Goal: Task Accomplishment & Management: Manage account settings

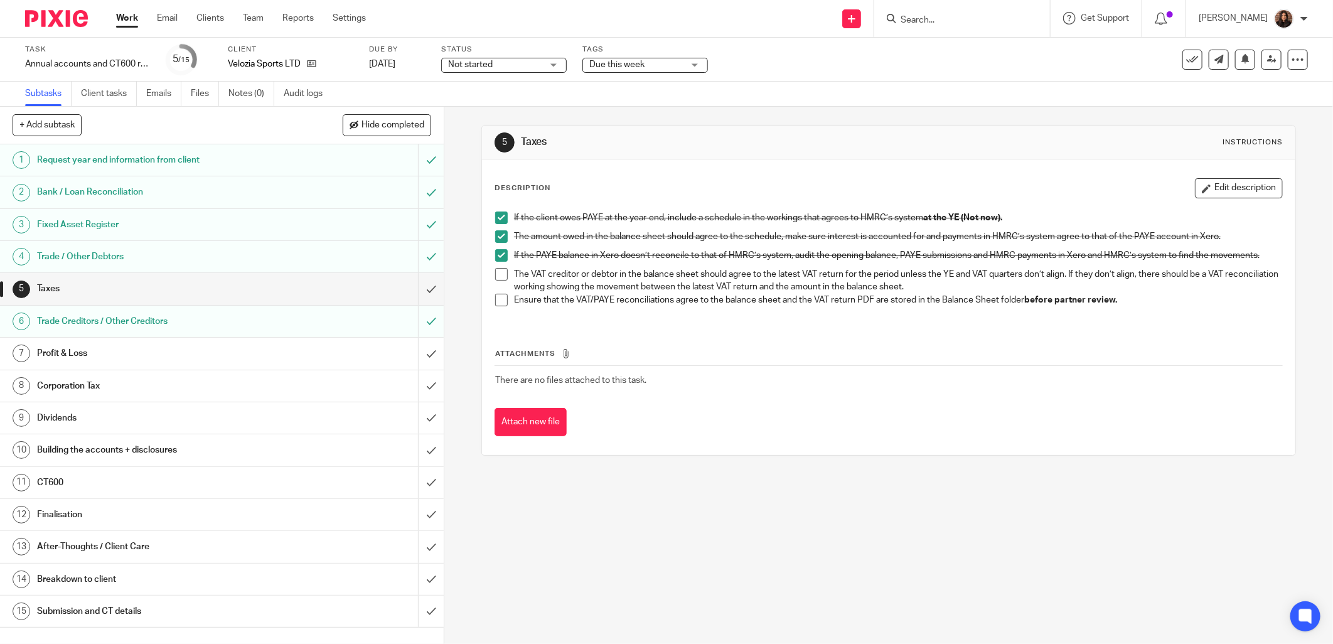
click at [268, 348] on h1 "Profit & Loss" at bounding box center [160, 353] width 246 height 19
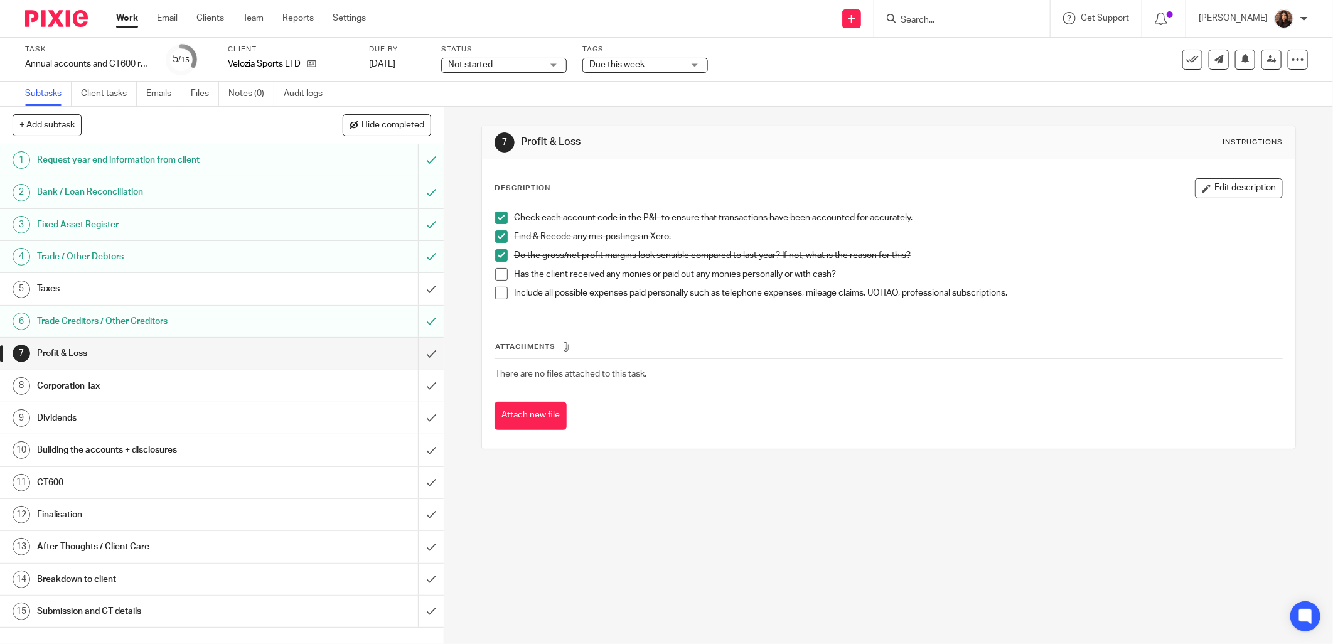
drag, startPoint x: 494, startPoint y: 273, endPoint x: 495, endPoint y: 279, distance: 6.3
click at [495, 273] on span at bounding box center [501, 274] width 13 height 13
click at [495, 294] on span at bounding box center [501, 293] width 13 height 13
click at [416, 350] on input "submit" at bounding box center [222, 353] width 444 height 31
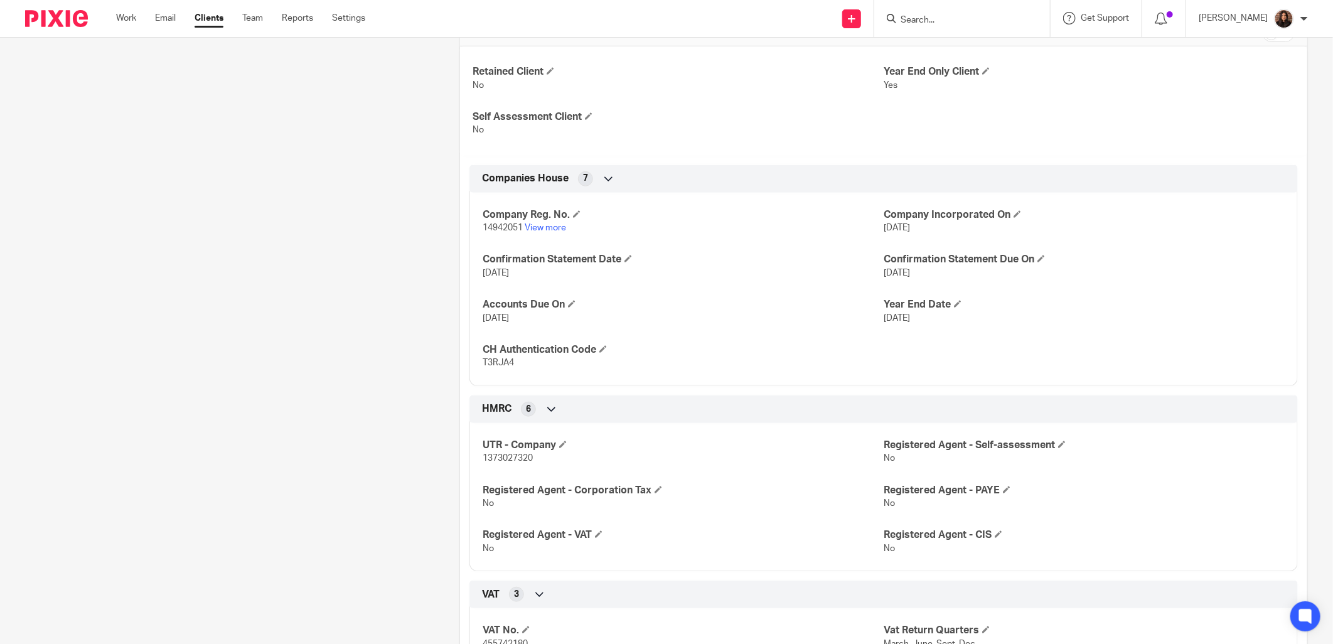
scroll to position [465, 0]
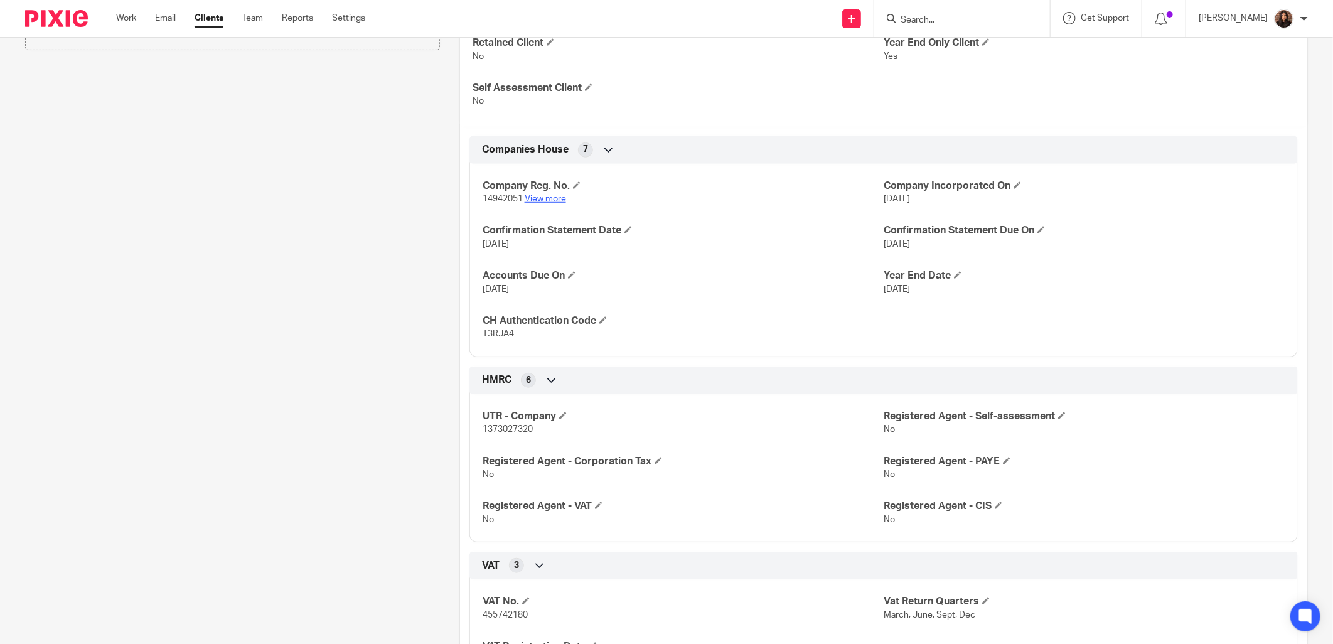
click at [549, 196] on link "View more" at bounding box center [545, 199] width 41 height 9
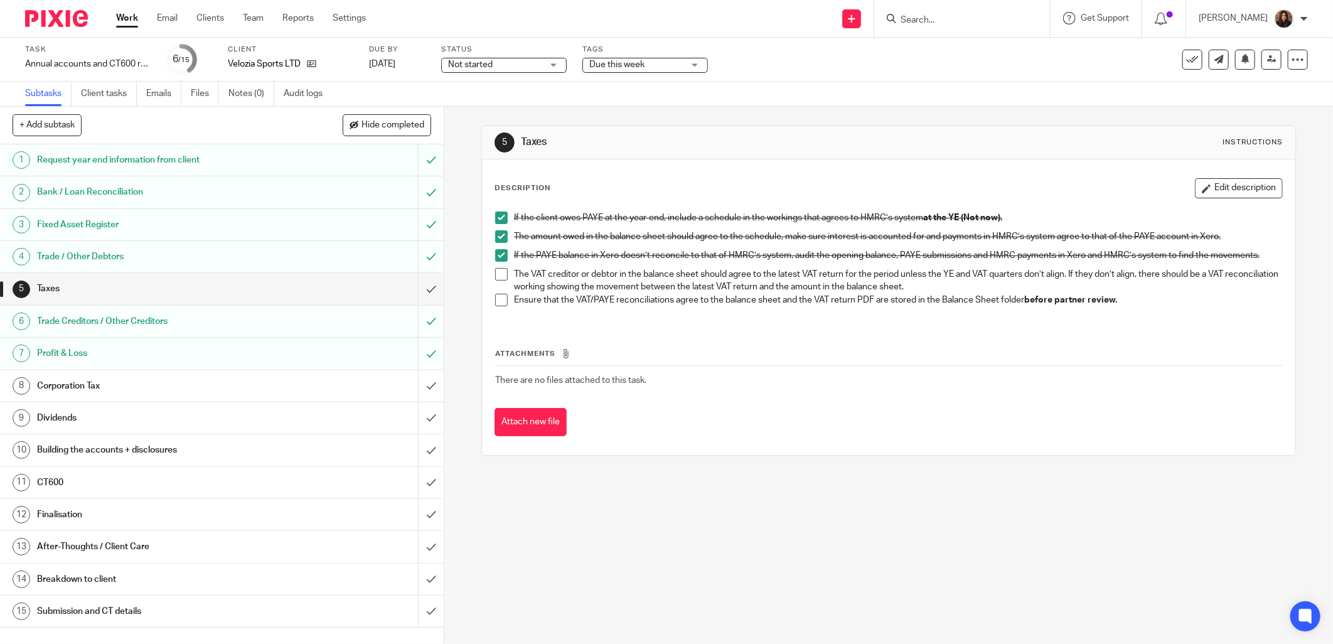
click at [262, 385] on h1 "Corporation Tax" at bounding box center [160, 386] width 246 height 19
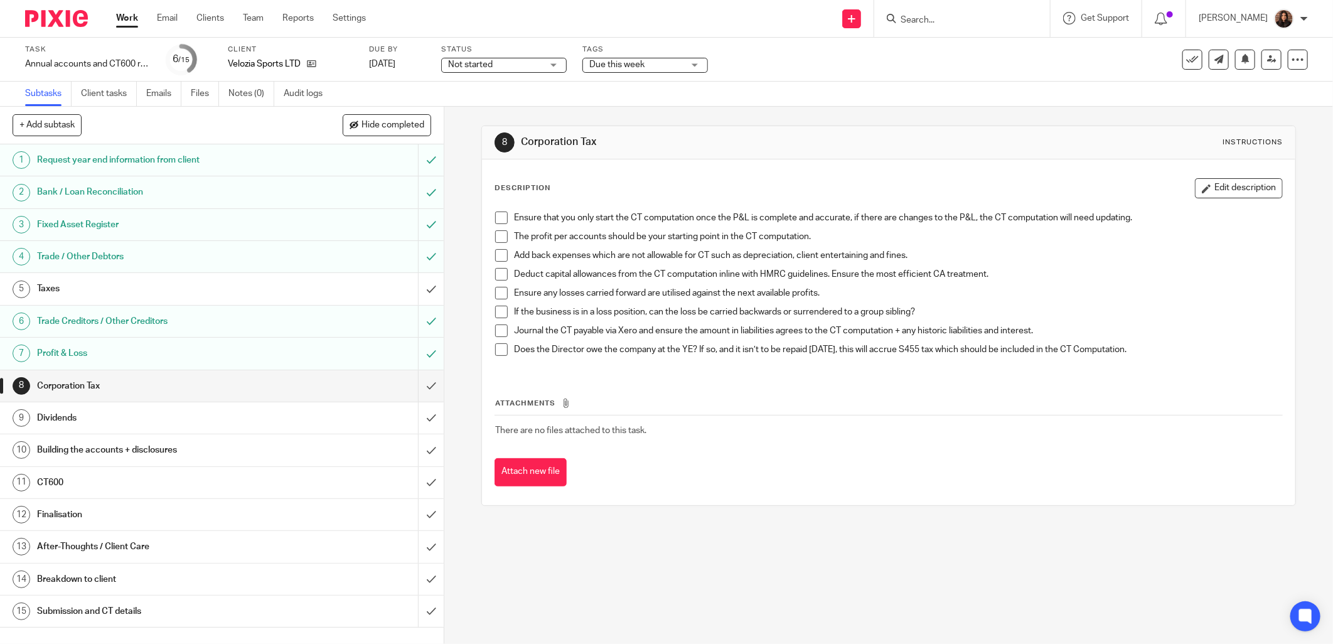
click at [372, 293] on div "Taxes" at bounding box center [221, 288] width 368 height 19
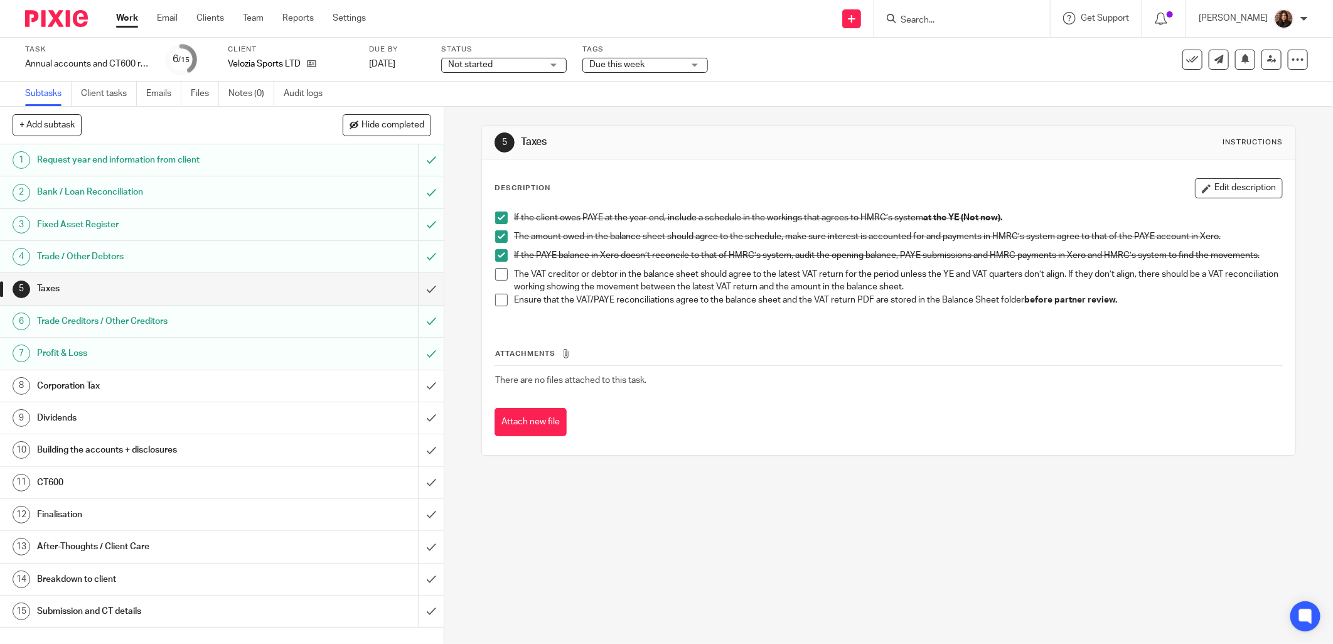
click at [497, 274] on span at bounding box center [501, 274] width 13 height 13
click at [497, 299] on span at bounding box center [501, 300] width 13 height 13
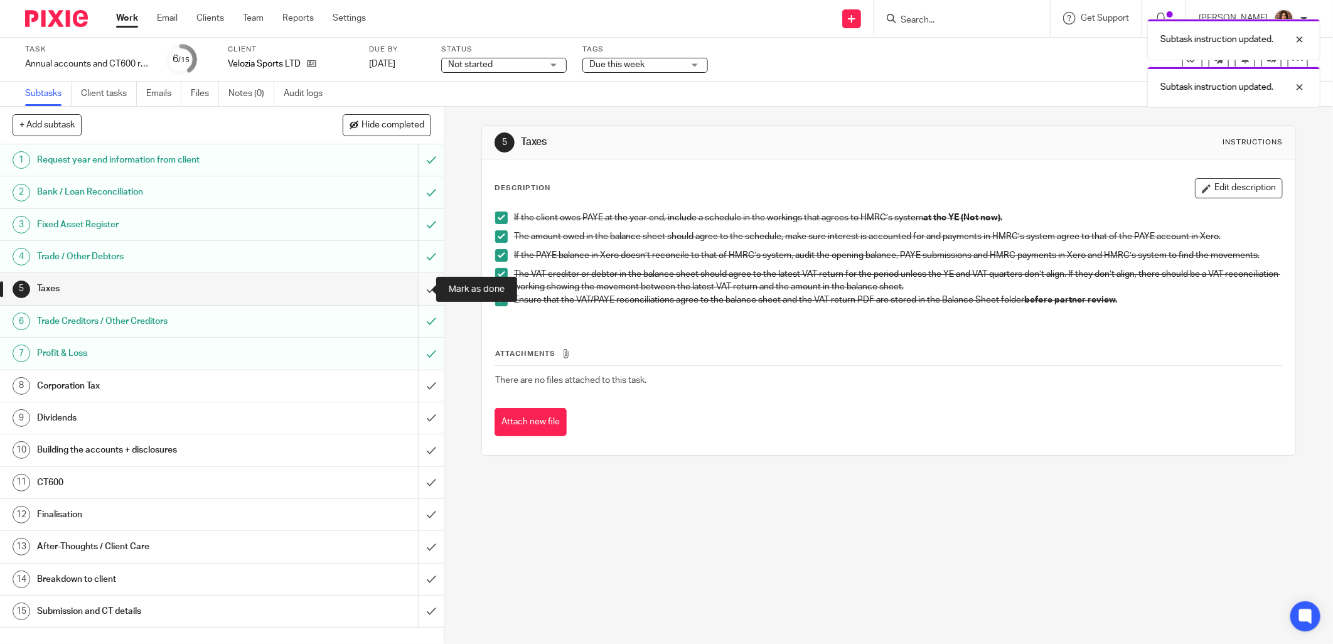
click at [416, 289] on input "submit" at bounding box center [222, 288] width 444 height 31
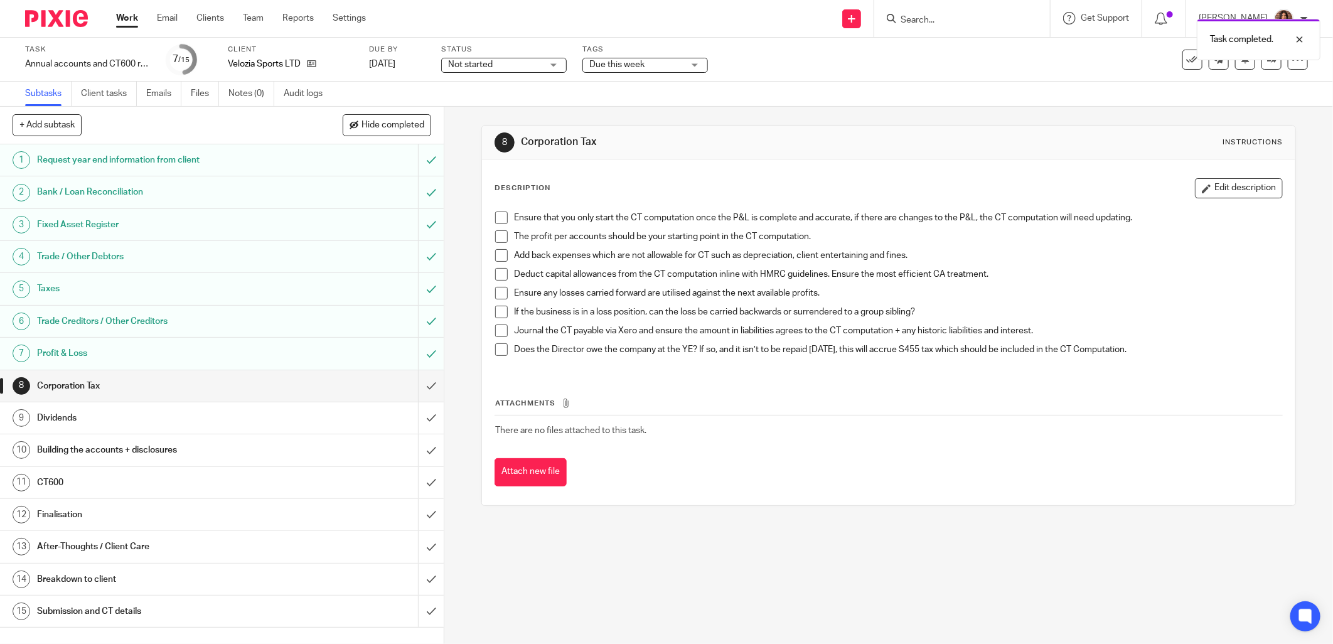
click at [223, 293] on h1 "Taxes" at bounding box center [160, 288] width 246 height 19
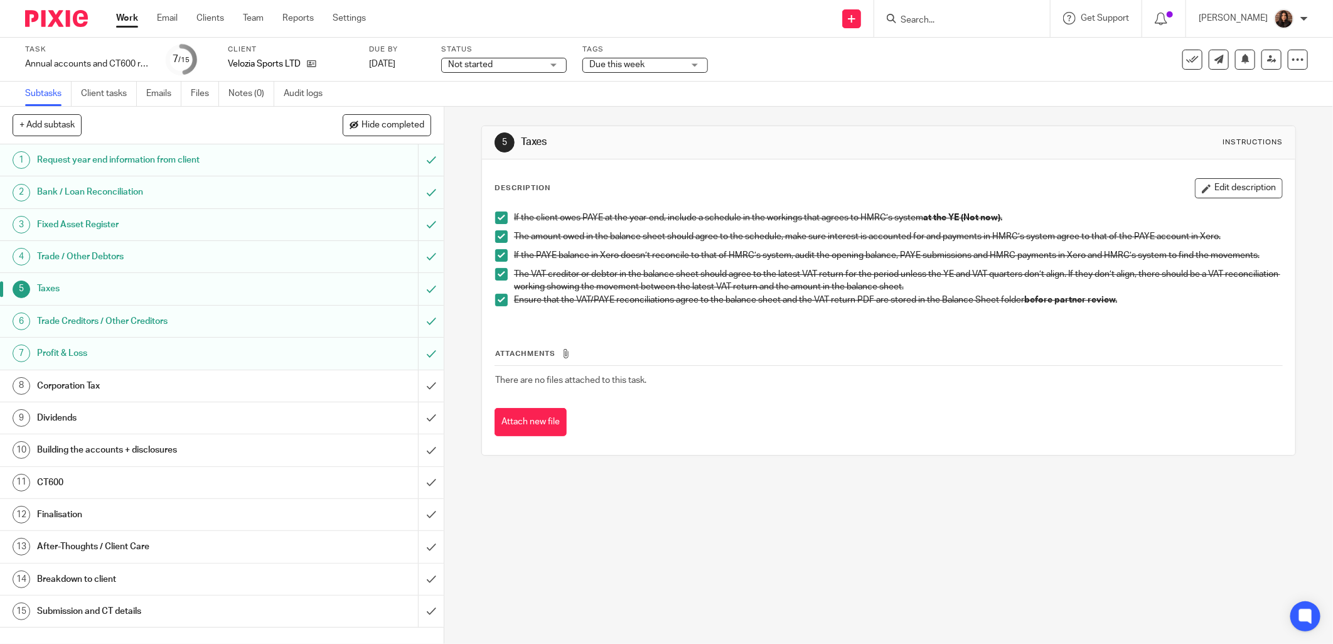
click at [499, 296] on span at bounding box center [501, 300] width 13 height 13
click at [489, 303] on div "If the client owes PAYE at the year-end, include a schedule in the workings tha…" at bounding box center [889, 263] width 800 height 117
click at [495, 269] on span at bounding box center [501, 274] width 13 height 13
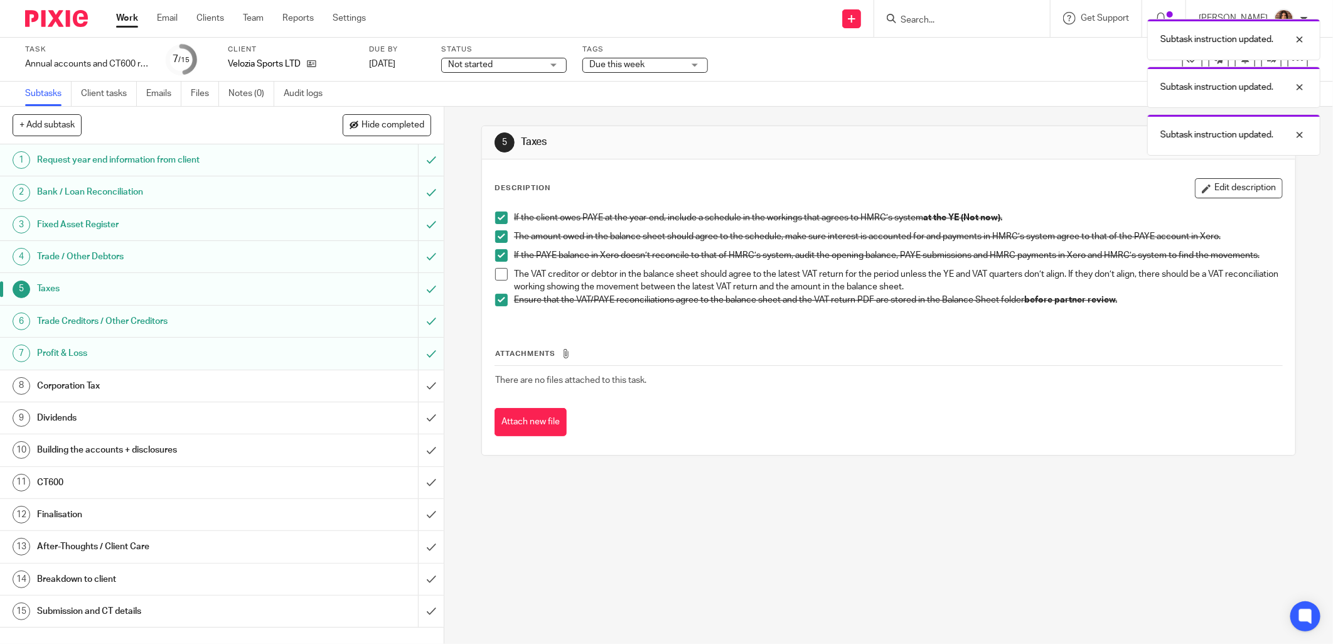
click at [502, 295] on span at bounding box center [501, 300] width 13 height 13
click at [243, 380] on h1 "Corporation Tax" at bounding box center [160, 386] width 246 height 19
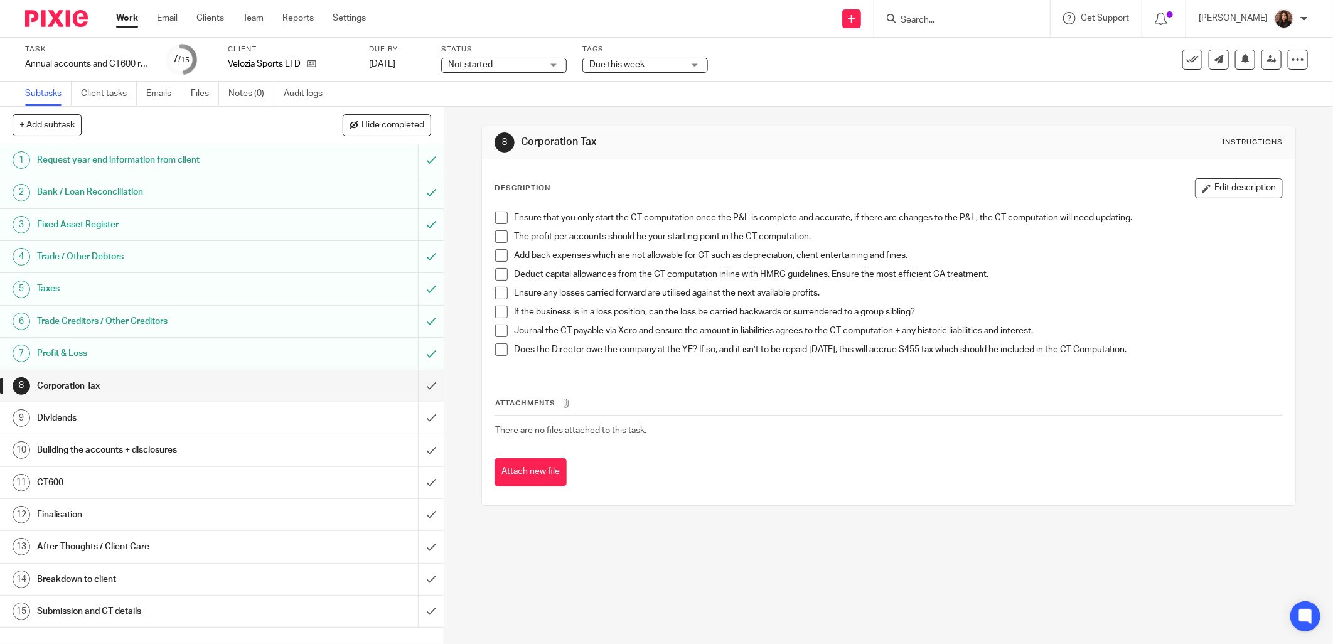
click at [496, 215] on span at bounding box center [501, 218] width 13 height 13
click at [496, 239] on span at bounding box center [501, 236] width 13 height 13
click at [497, 252] on span at bounding box center [501, 255] width 13 height 13
click at [497, 272] on span at bounding box center [501, 274] width 13 height 13
click at [498, 296] on span at bounding box center [501, 293] width 13 height 13
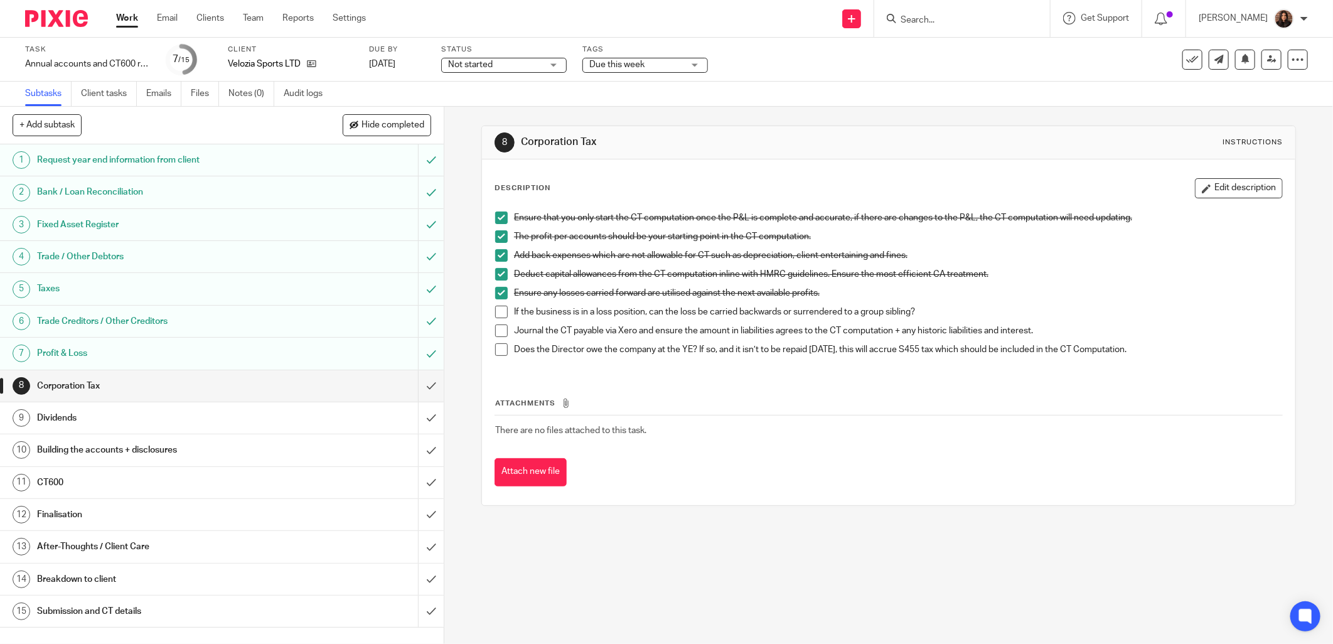
click at [503, 306] on span at bounding box center [501, 312] width 13 height 13
click at [500, 350] on span at bounding box center [501, 349] width 13 height 13
click at [501, 328] on span at bounding box center [501, 331] width 13 height 13
click at [418, 384] on input "submit" at bounding box center [222, 385] width 444 height 31
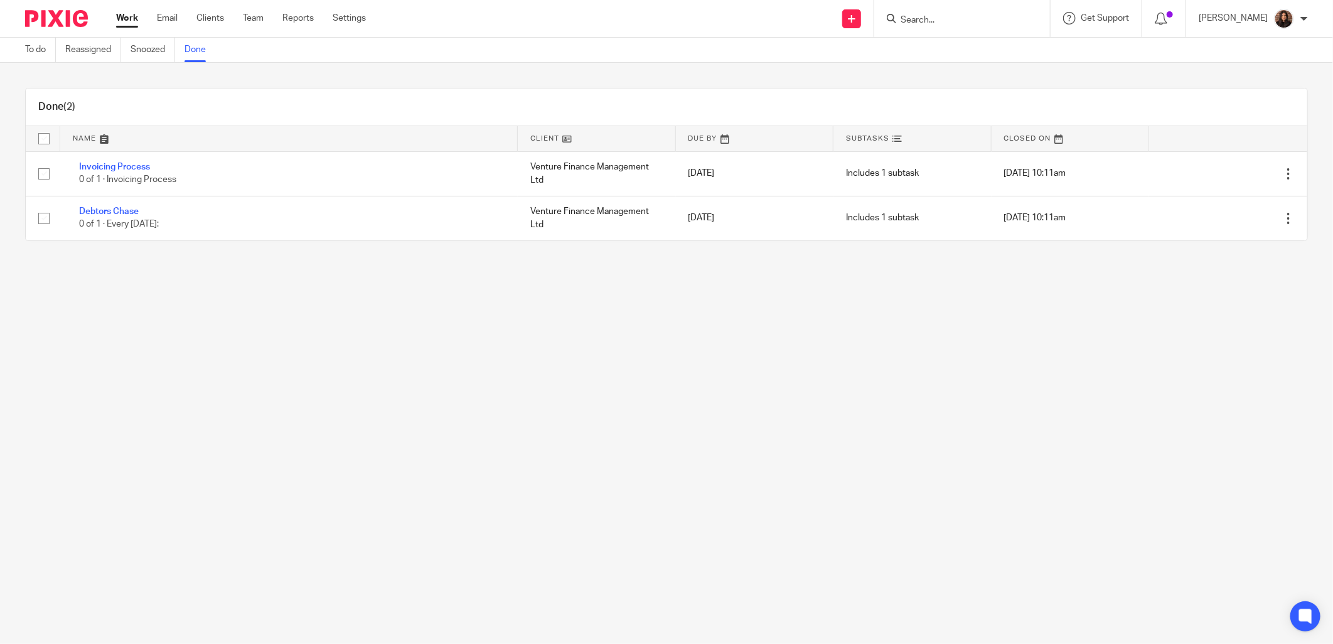
click at [929, 25] on input "Search" at bounding box center [956, 20] width 113 height 11
type input "kyp"
click at [959, 40] on link at bounding box center [1060, 54] width 326 height 29
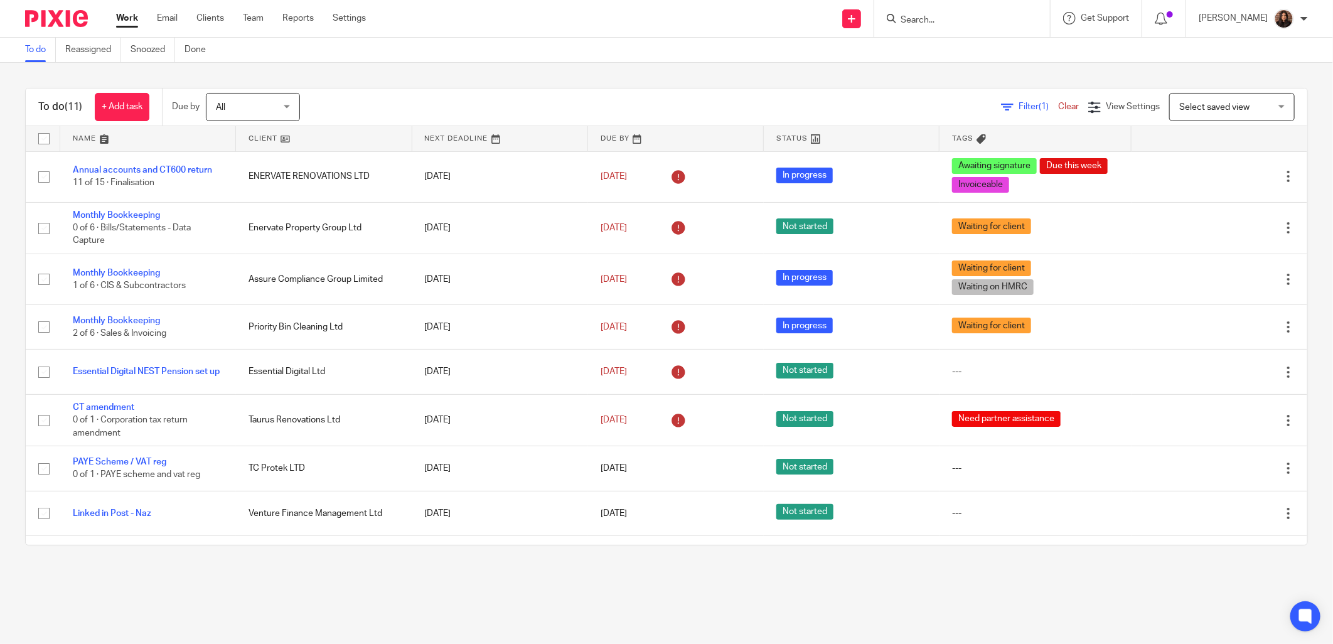
drag, startPoint x: 134, startPoint y: 116, endPoint x: 152, endPoint y: 124, distance: 19.9
click at [133, 115] on link "+ Add task" at bounding box center [122, 107] width 55 height 28
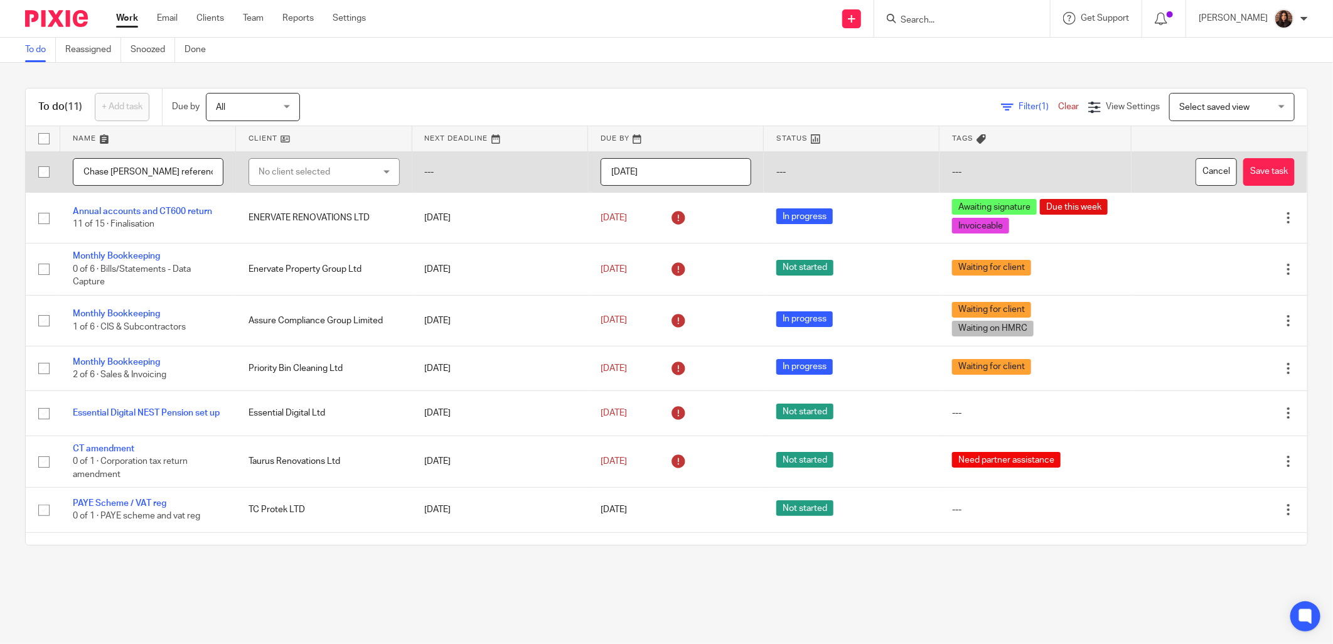
type input "Chase [PERSON_NAME] references"
click at [345, 167] on div "No client selected" at bounding box center [315, 172] width 112 height 26
type input "kyp"
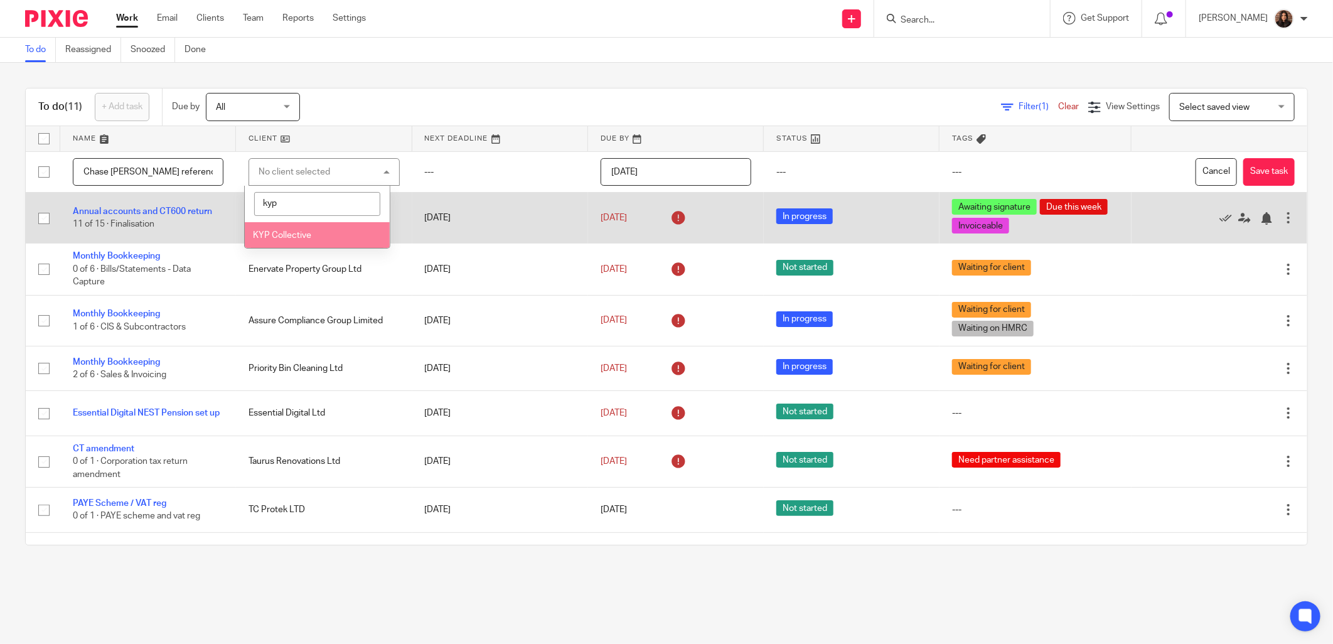
click at [292, 235] on span "KYP Collective" at bounding box center [282, 235] width 58 height 9
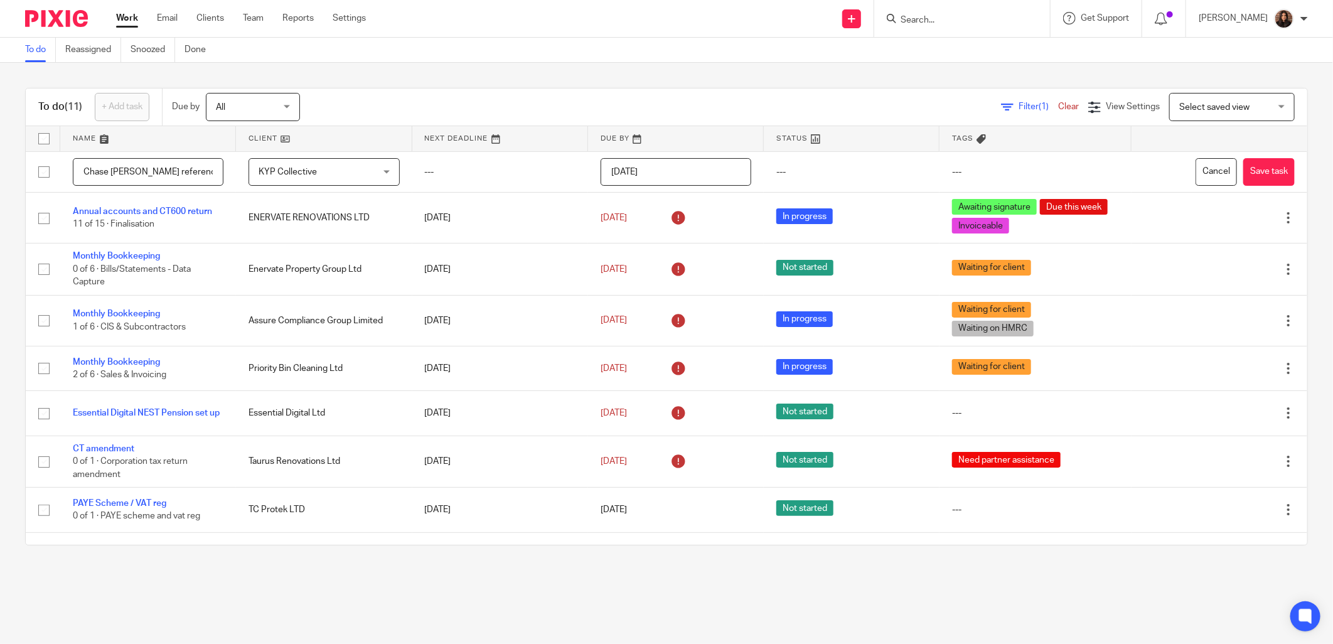
click at [380, 95] on div "Filter (1) Clear View Settings View Settings (1) Filters Clear Save Manage save…" at bounding box center [814, 107] width 985 height 28
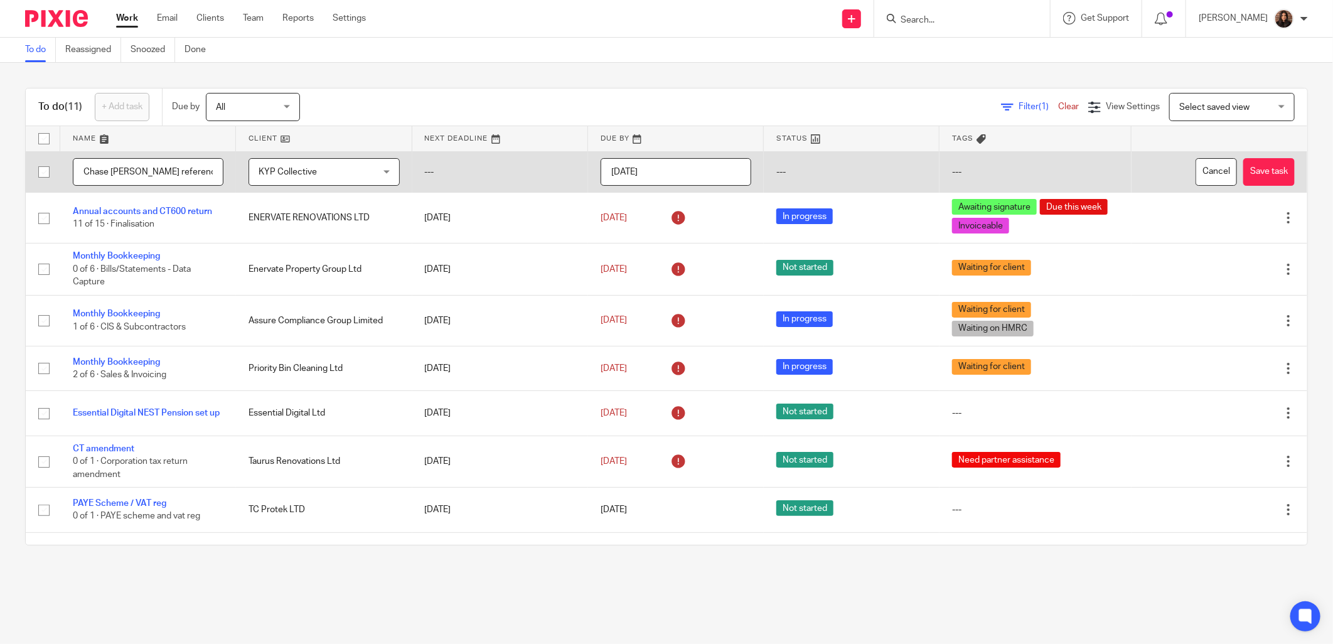
click at [661, 168] on input "2025-09-26" at bounding box center [676, 172] width 151 height 28
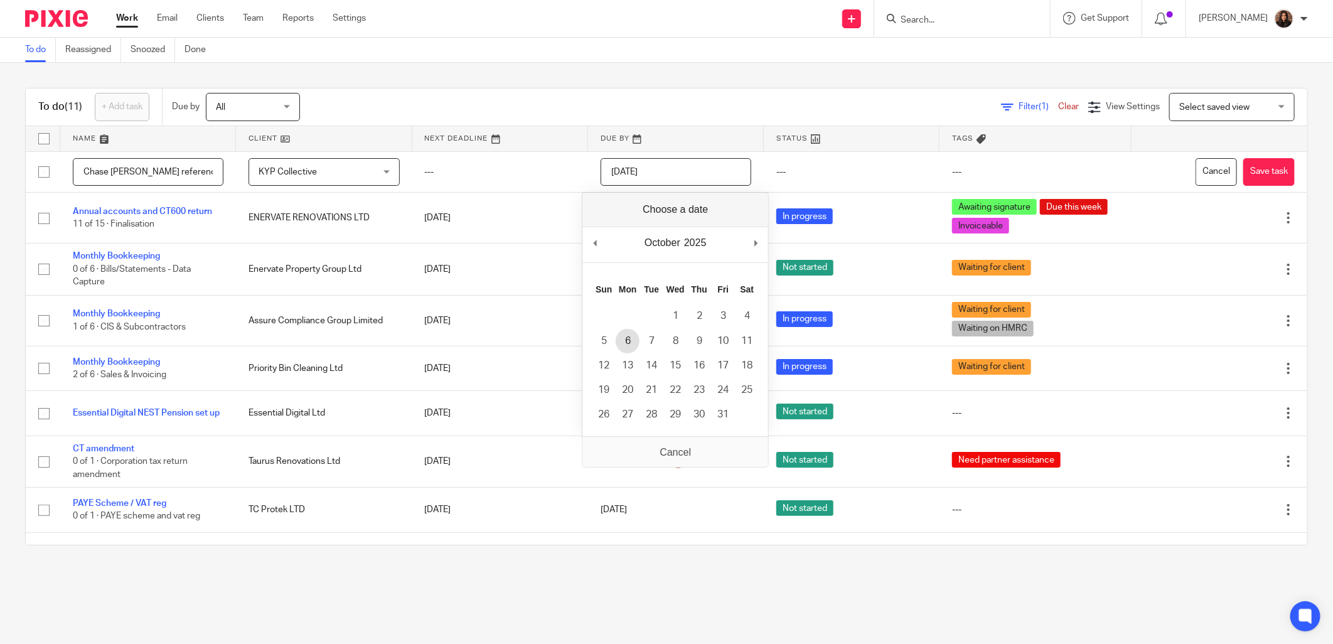
type input "2025-10-06"
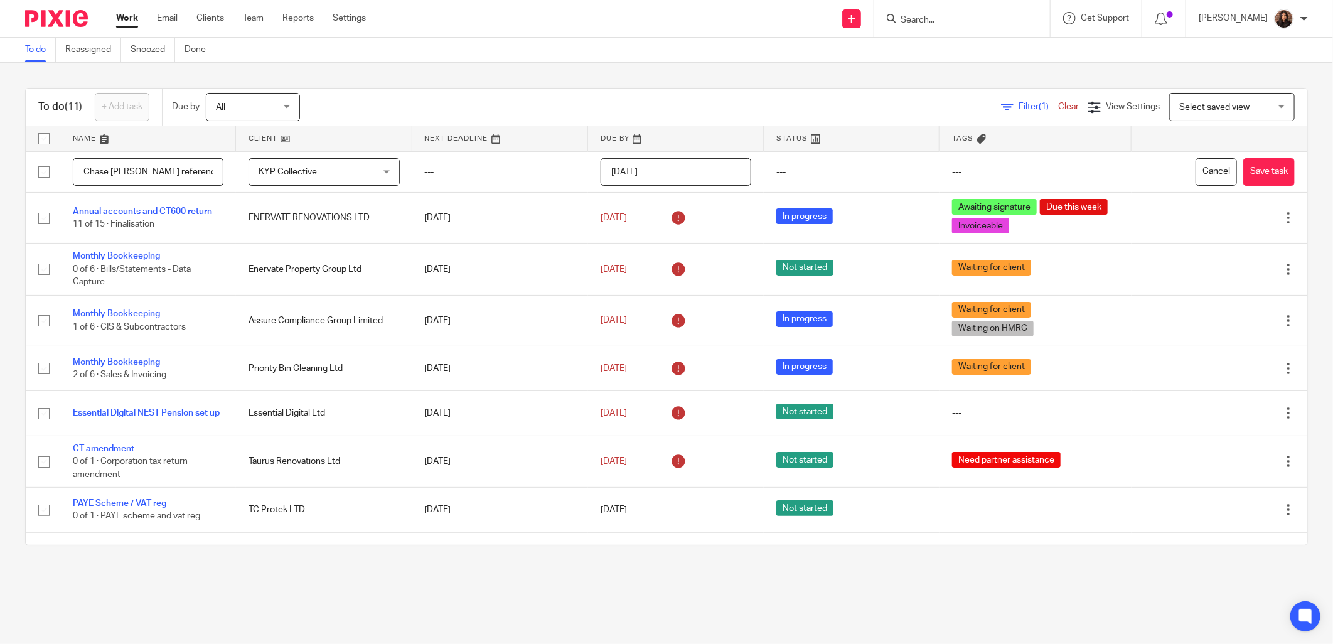
click at [719, 80] on div "To do (11) + Add task Due by All All Today Tomorrow This week Next week This mo…" at bounding box center [666, 317] width 1333 height 508
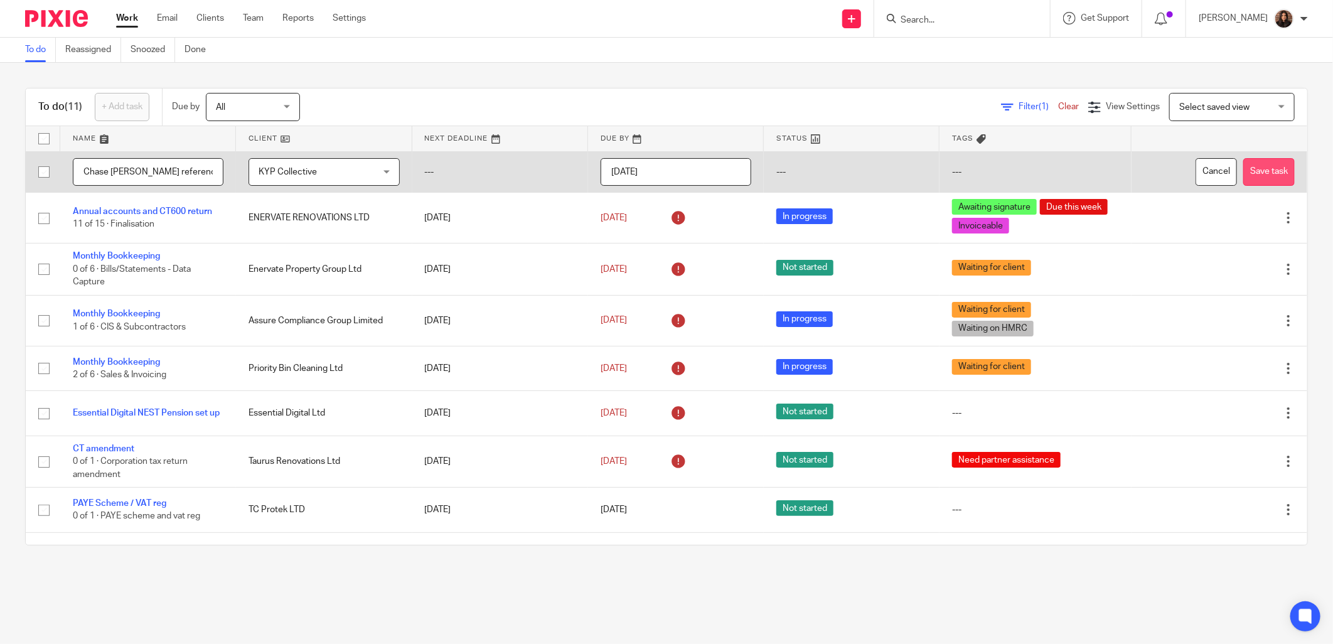
click at [1243, 168] on button "Save task" at bounding box center [1268, 172] width 51 height 28
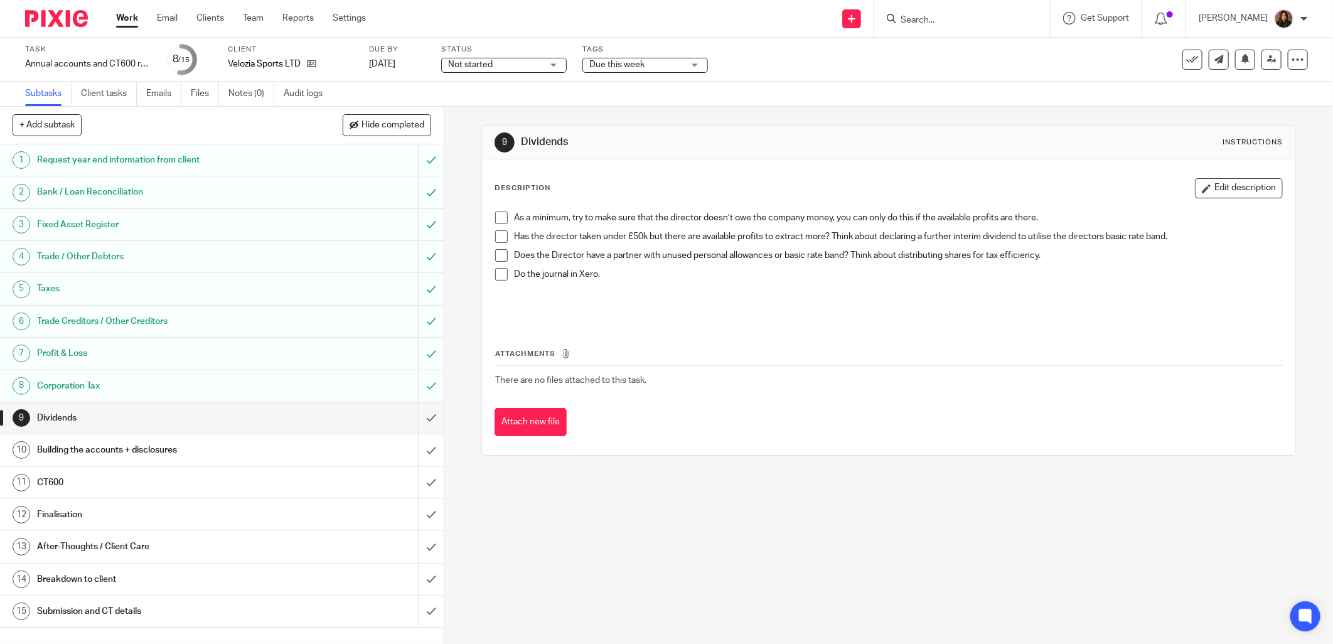
drag, startPoint x: 499, startPoint y: 215, endPoint x: 501, endPoint y: 223, distance: 8.4
click at [499, 215] on span at bounding box center [501, 218] width 13 height 13
click at [502, 237] on span at bounding box center [501, 236] width 13 height 13
click at [500, 254] on span at bounding box center [501, 255] width 13 height 13
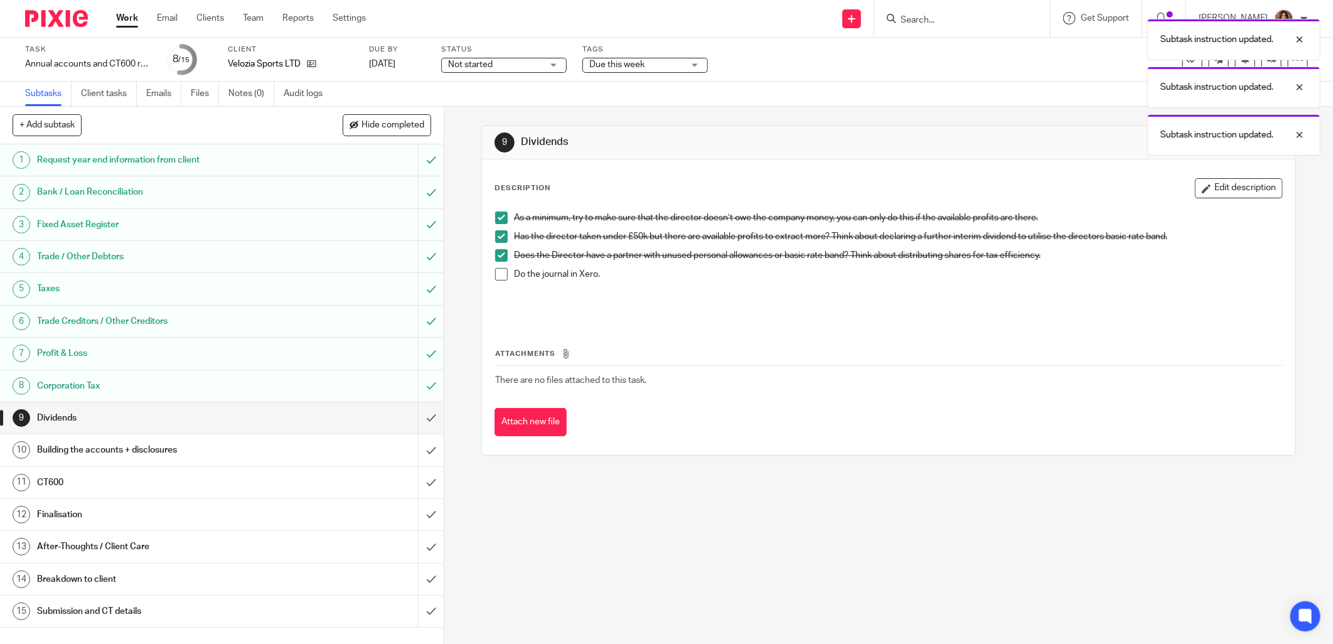
click at [500, 271] on span at bounding box center [501, 274] width 13 height 13
click at [419, 414] on input "submit" at bounding box center [222, 417] width 444 height 31
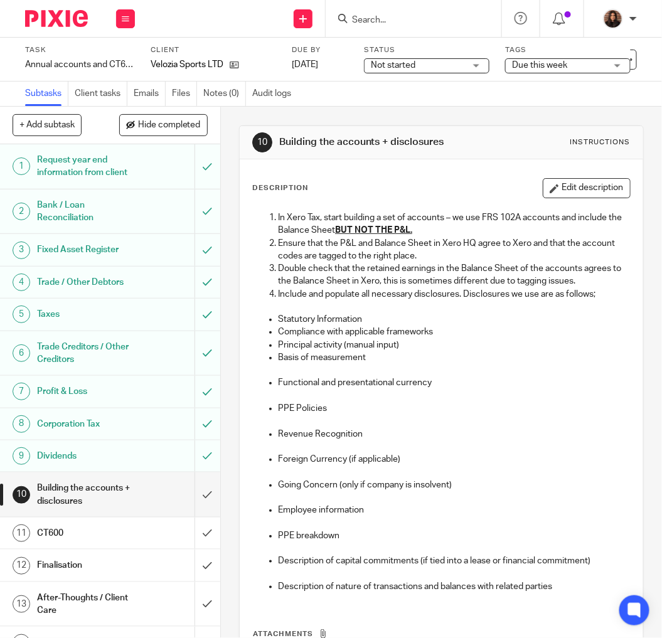
scroll to position [116, 0]
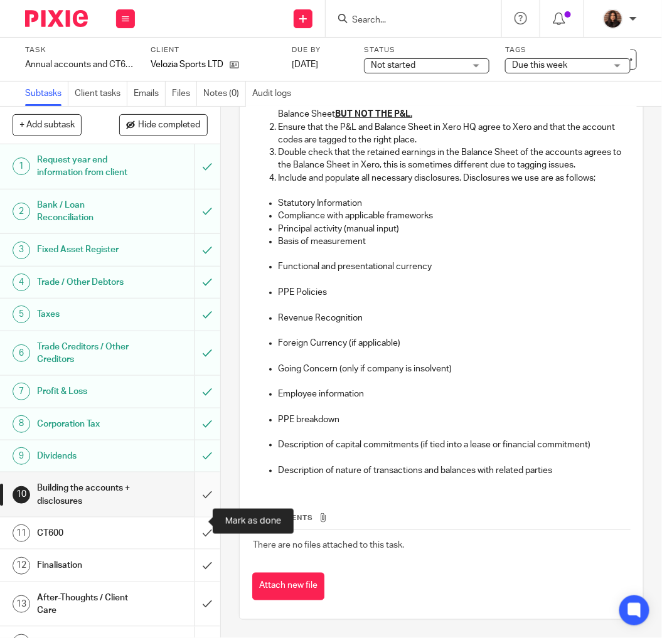
click at [192, 517] on input "submit" at bounding box center [110, 495] width 220 height 45
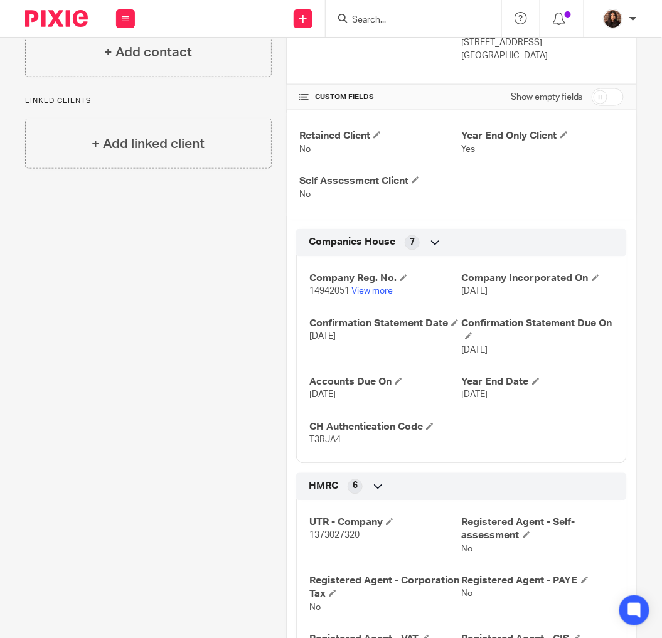
scroll to position [356, 0]
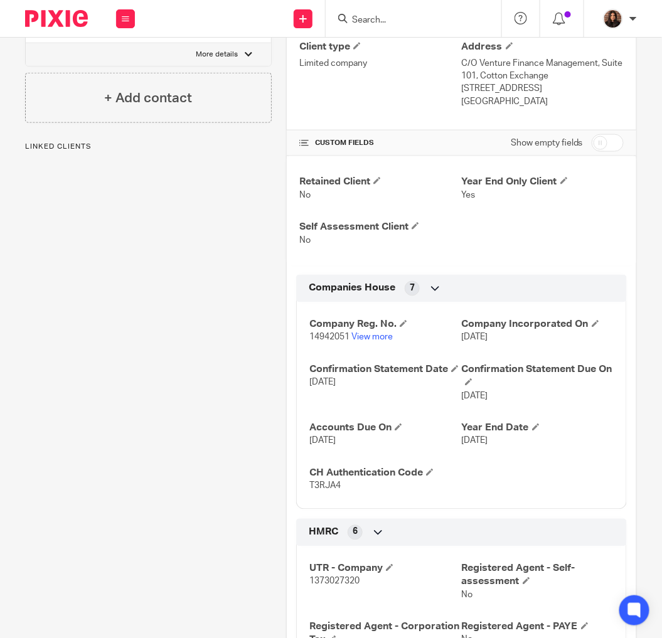
scroll to position [348, 0]
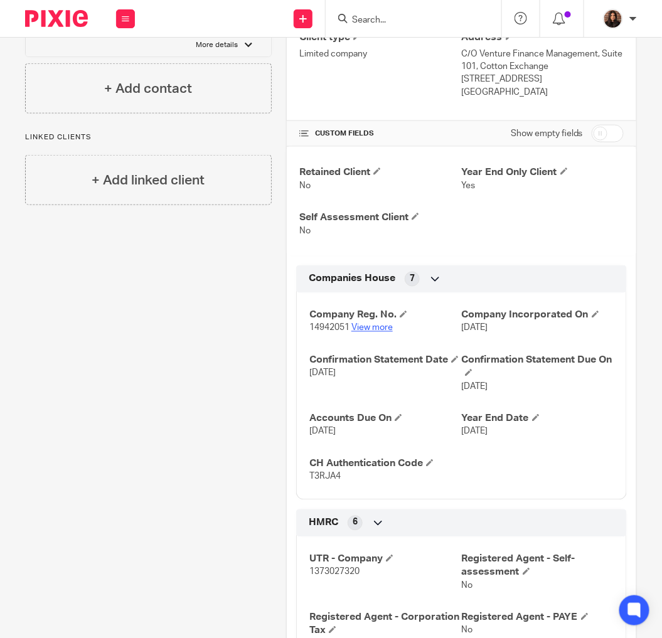
click at [364, 333] on link "View more" at bounding box center [372, 328] width 41 height 9
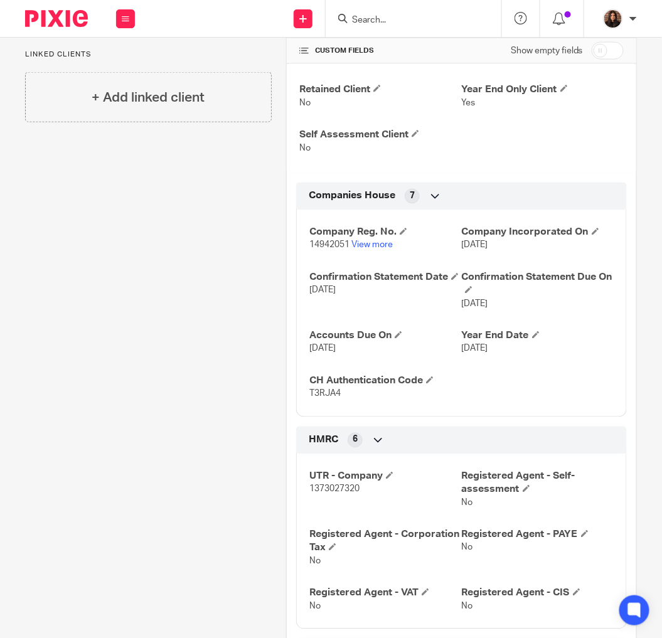
scroll to position [465, 0]
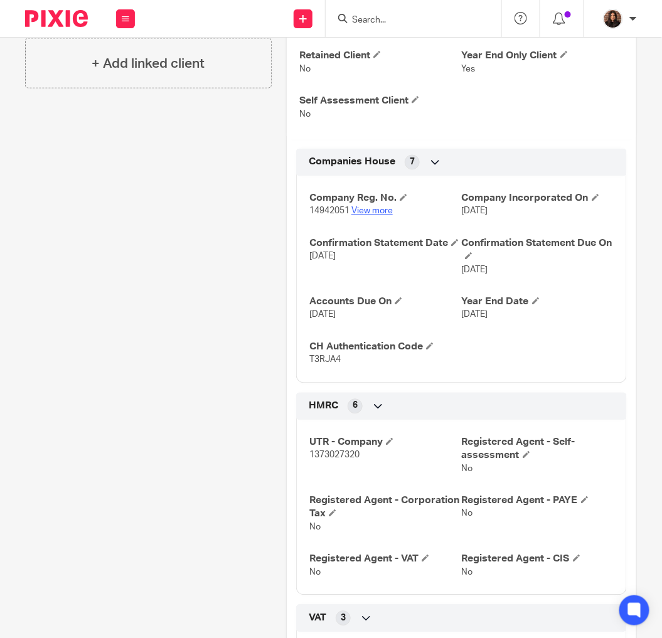
click at [377, 216] on link "View more" at bounding box center [372, 211] width 41 height 9
drag, startPoint x: 355, startPoint y: 466, endPoint x: 306, endPoint y: 466, distance: 49.0
click at [309, 460] on span "1373027320" at bounding box center [334, 455] width 50 height 9
copy span "1373027320"
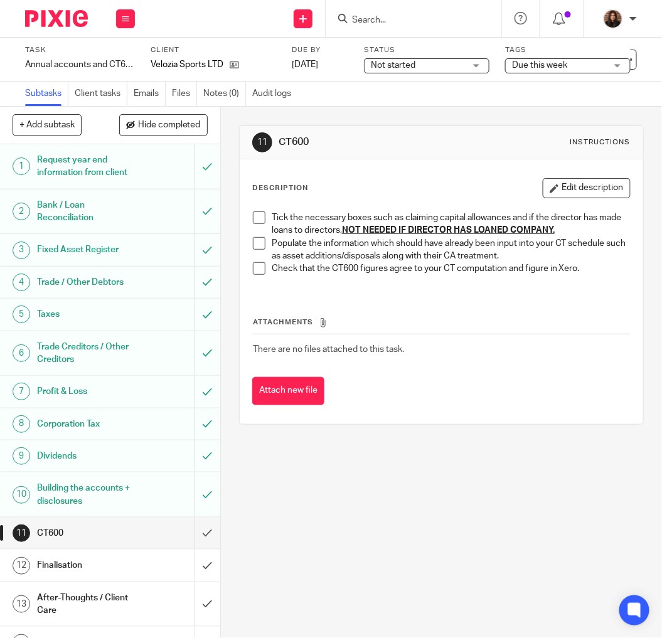
click at [255, 218] on span at bounding box center [259, 218] width 13 height 13
click at [257, 244] on span at bounding box center [259, 243] width 13 height 13
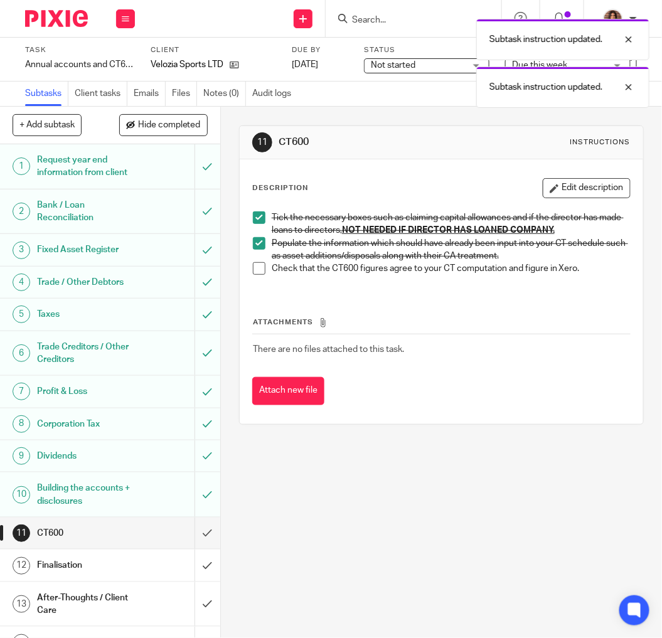
click at [254, 262] on span at bounding box center [259, 268] width 13 height 13
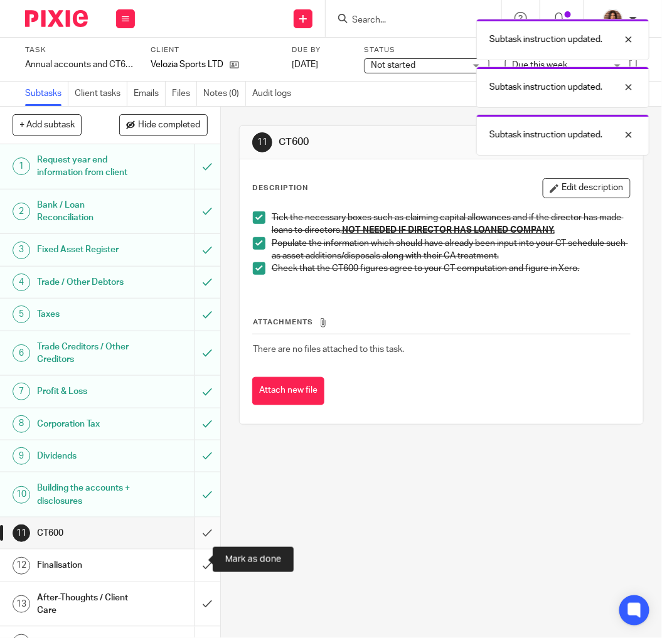
click at [193, 549] on input "submit" at bounding box center [110, 533] width 220 height 31
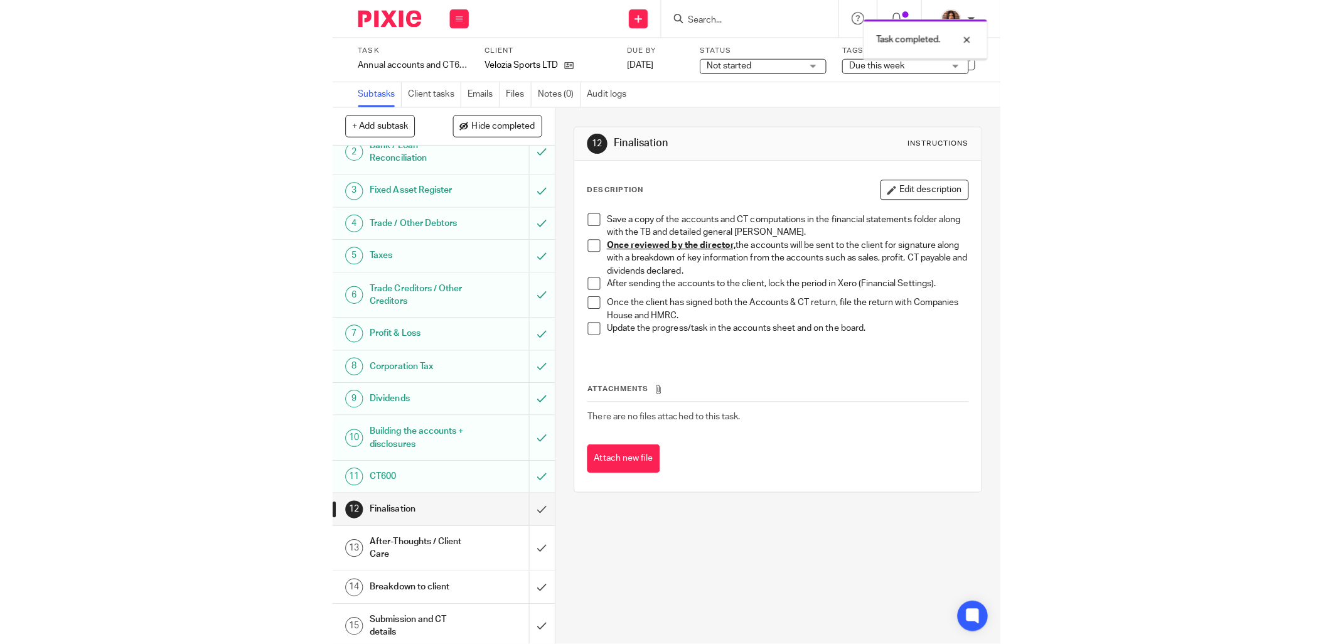
scroll to position [92, 0]
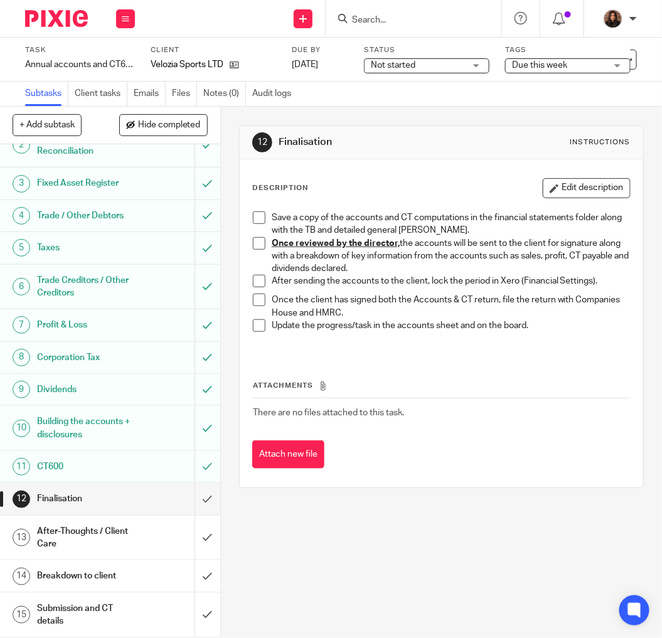
click at [254, 217] on span at bounding box center [259, 218] width 13 height 13
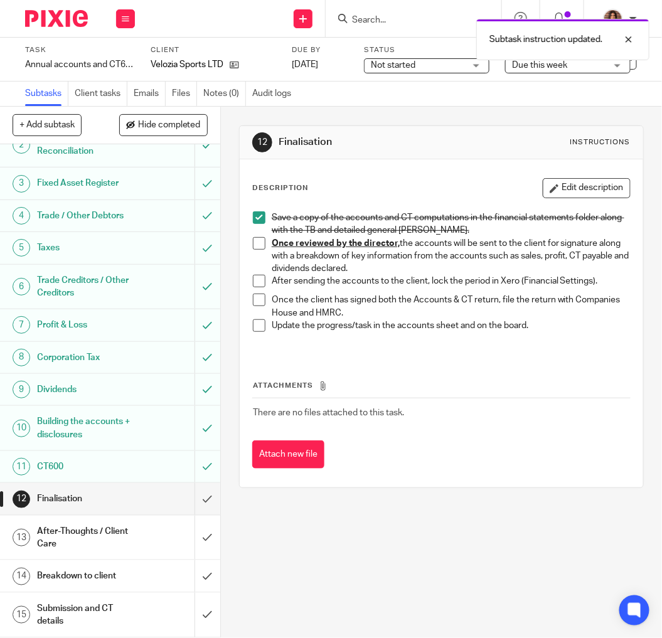
click at [411, 60] on body "Work Email Clients Team Reports Settings Work Email Clients Team Reports Settin…" at bounding box center [331, 319] width 662 height 638
click at [408, 67] on span "Not started" at bounding box center [393, 65] width 45 height 9
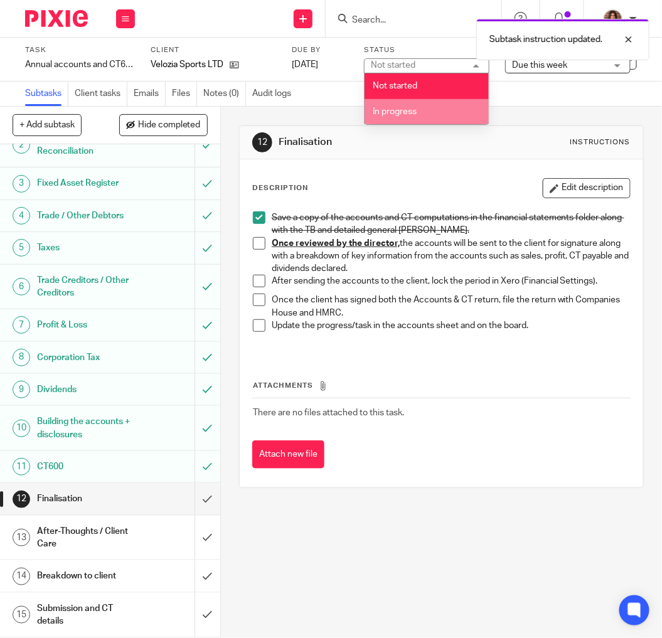
click at [392, 102] on li "In progress" at bounding box center [427, 112] width 124 height 26
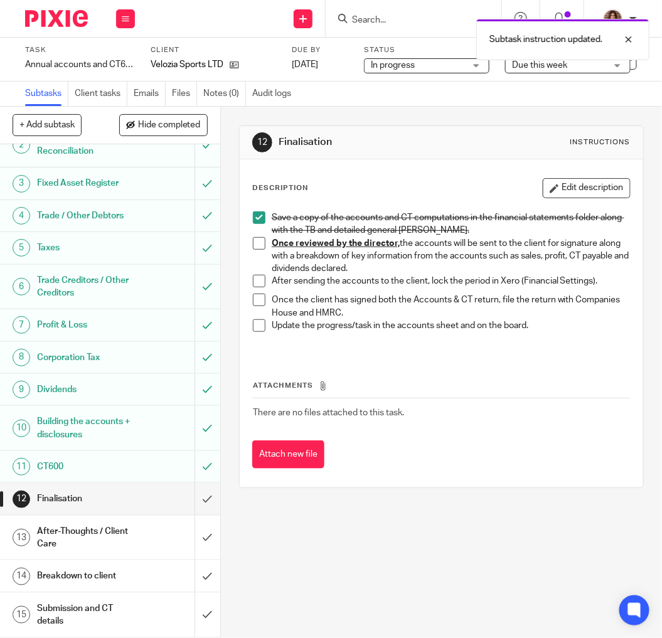
click at [359, 95] on div "Subtasks Client tasks Emails Files Notes (0) Audit logs" at bounding box center [331, 94] width 662 height 25
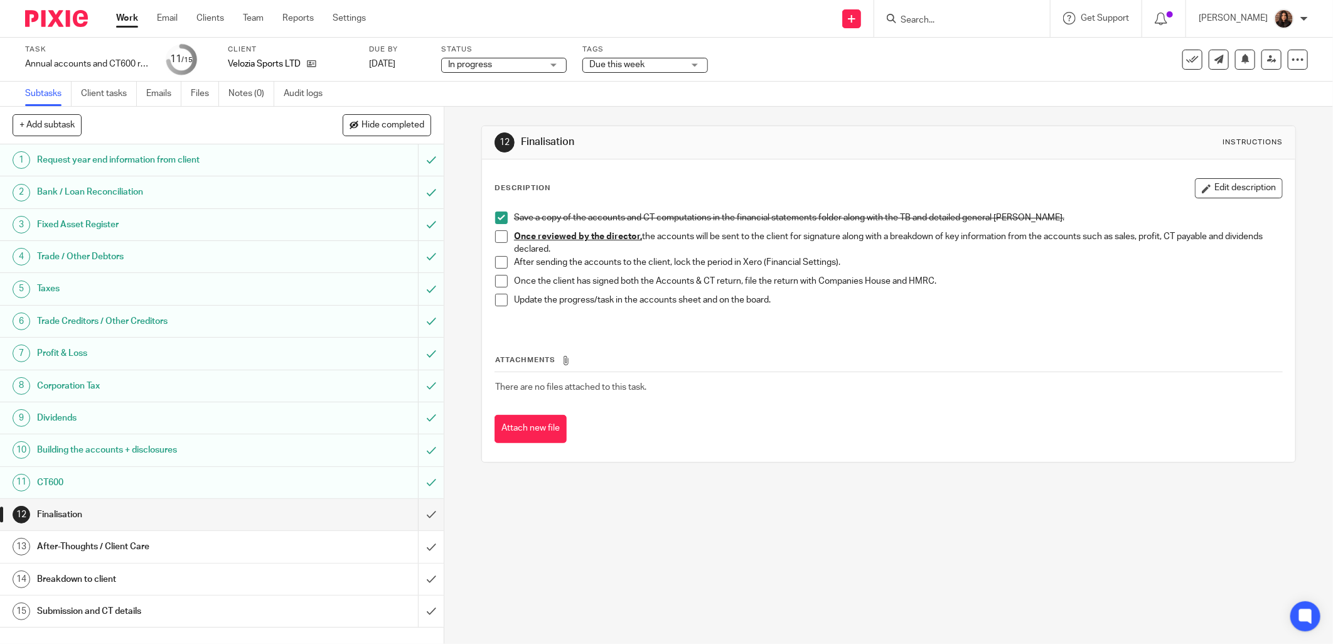
scroll to position [0, 0]
click at [599, 68] on span "Due this week" at bounding box center [616, 64] width 55 height 9
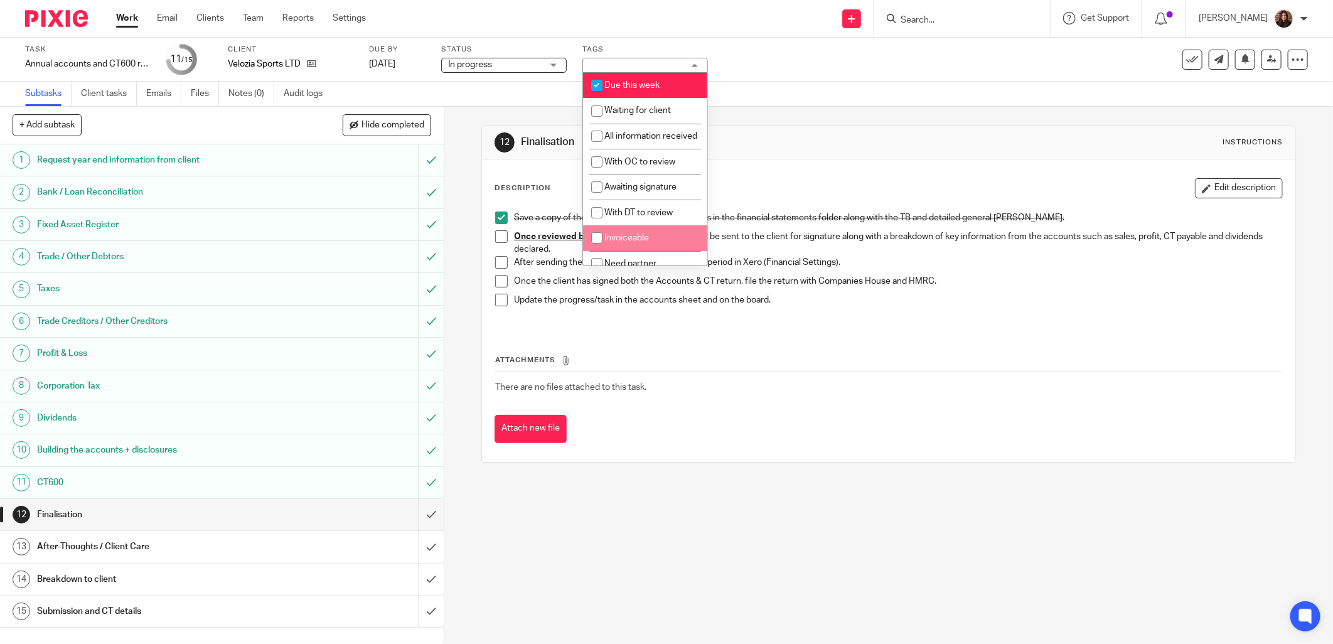
click at [453, 274] on div "12 Finalisation Instructions Description Edit description Save a copy of the ac…" at bounding box center [888, 375] width 889 height 537
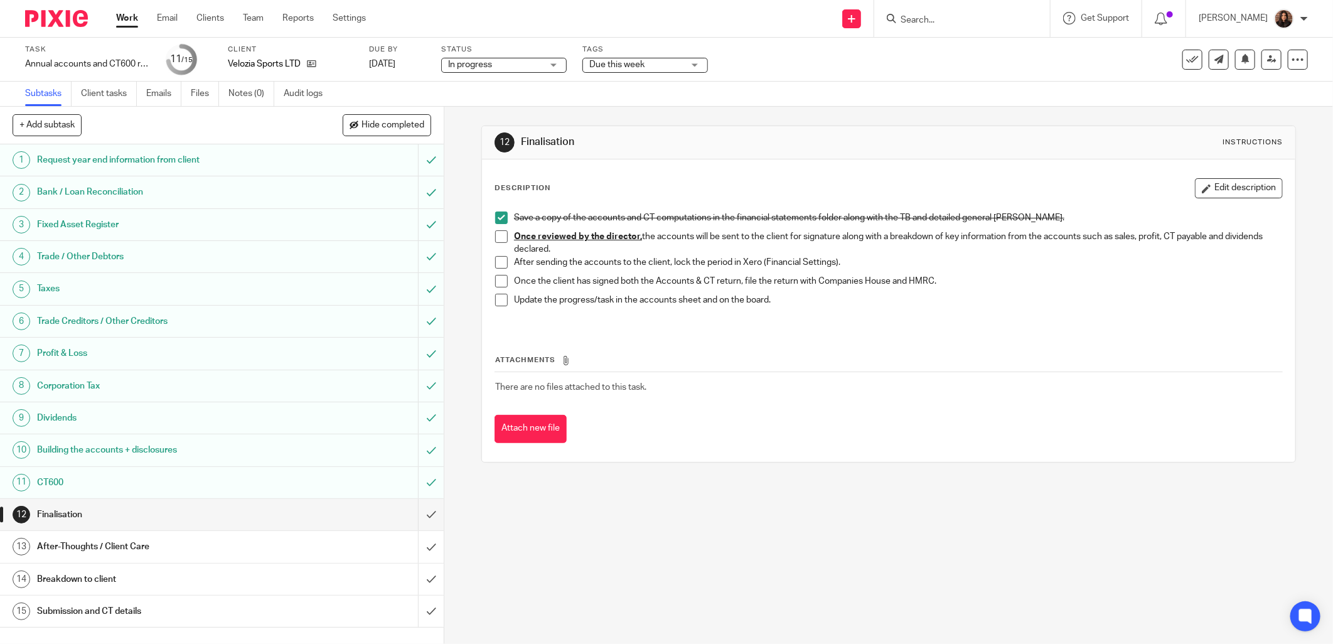
click at [662, 21] on input "Search" at bounding box center [956, 20] width 113 height 11
type input "tc prot"
click at [624, 63] on span "Due this week" at bounding box center [616, 64] width 55 height 9
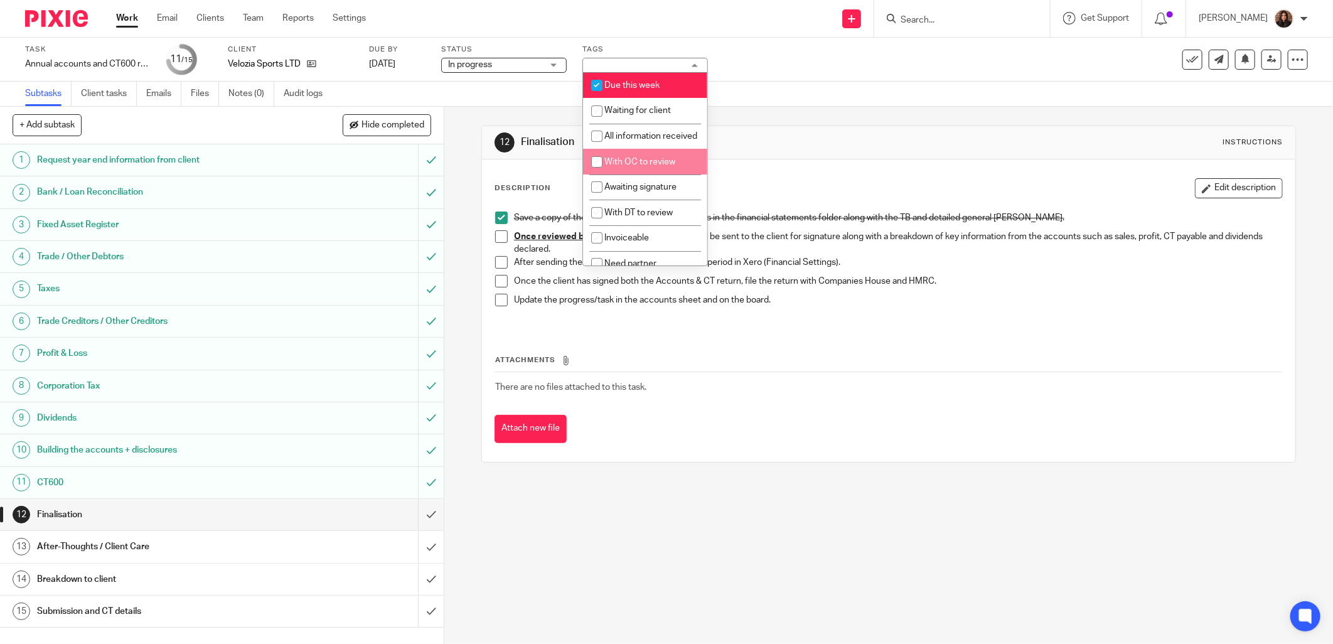
click at [631, 166] on span "With OC to review" at bounding box center [639, 162] width 71 height 9
checkbox input "true"
click at [662, 126] on div "12 Finalisation Instructions" at bounding box center [889, 142] width 814 height 33
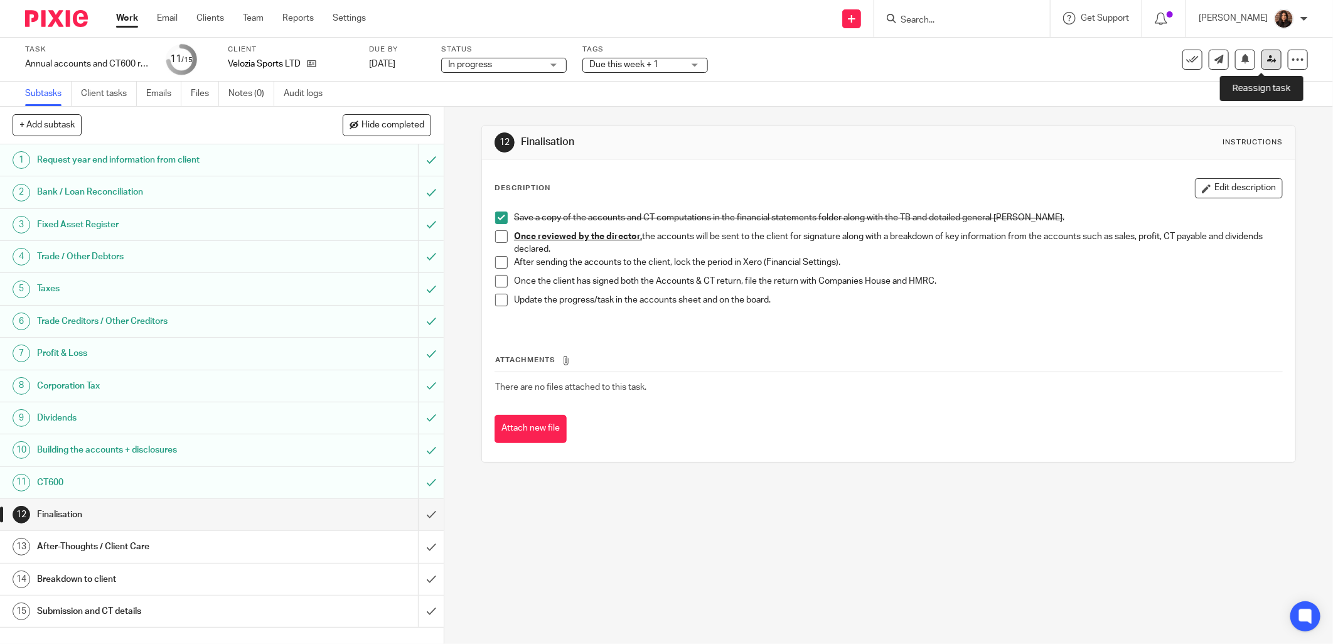
click at [662, 55] on icon at bounding box center [1271, 59] width 9 height 9
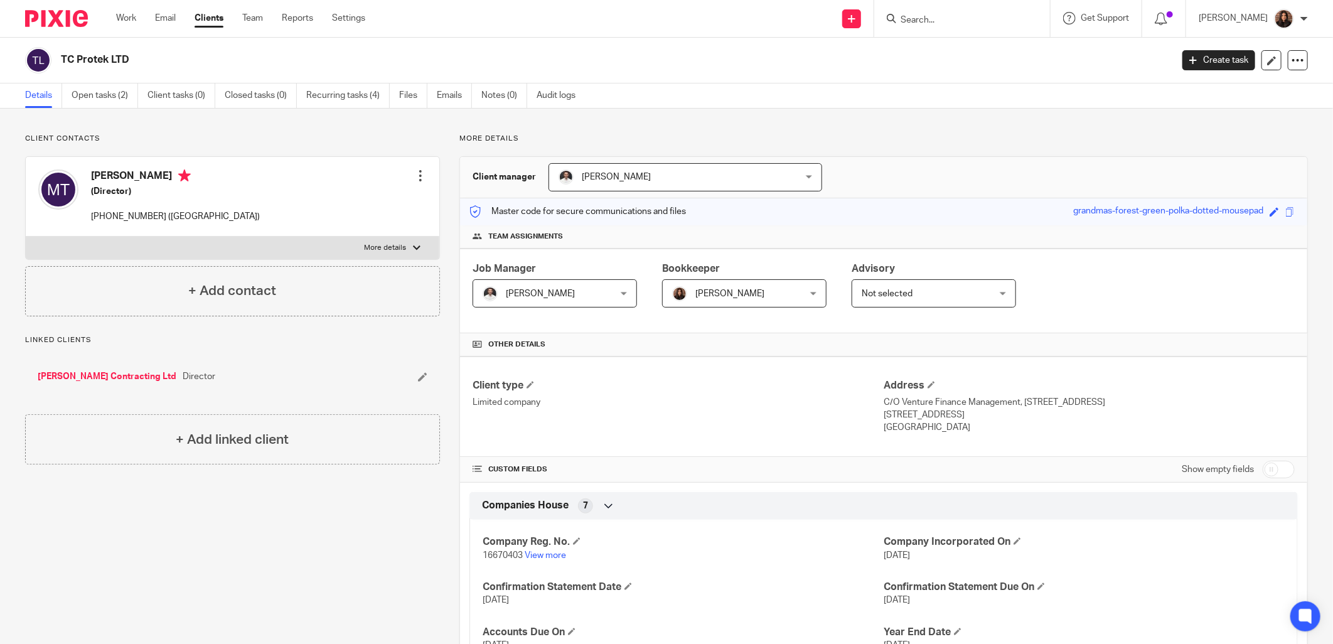
click at [946, 21] on input "Search" at bounding box center [956, 20] width 113 height 11
type input "city"
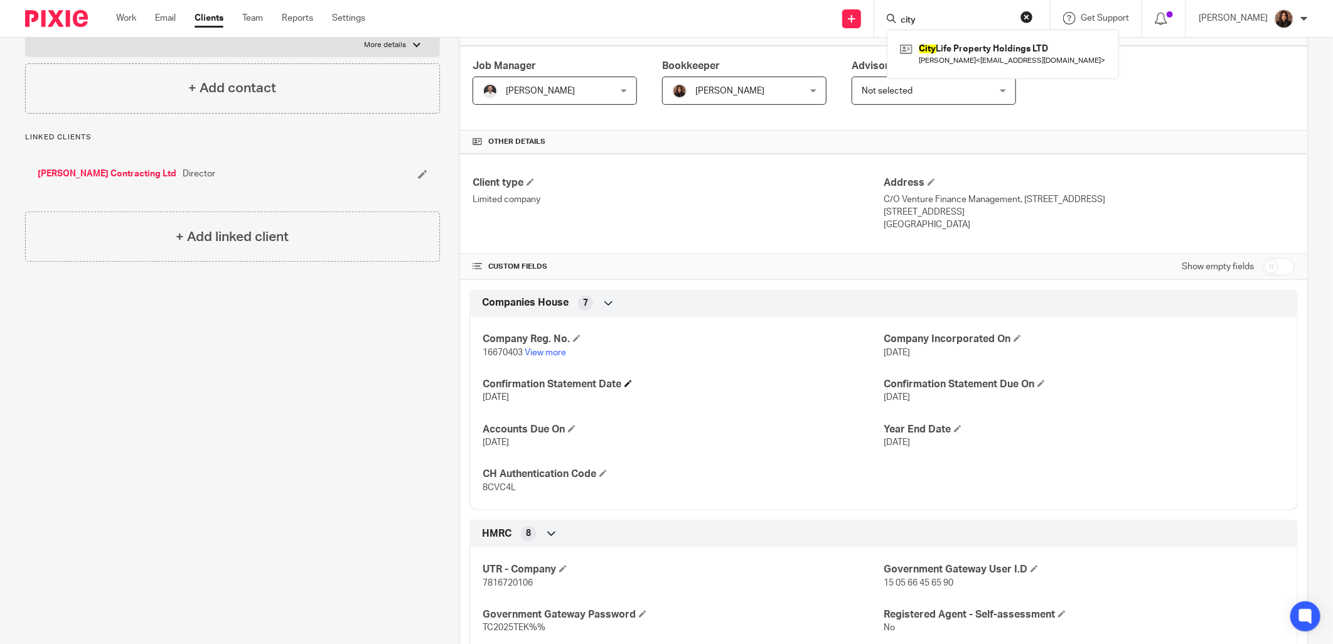
scroll to position [232, 0]
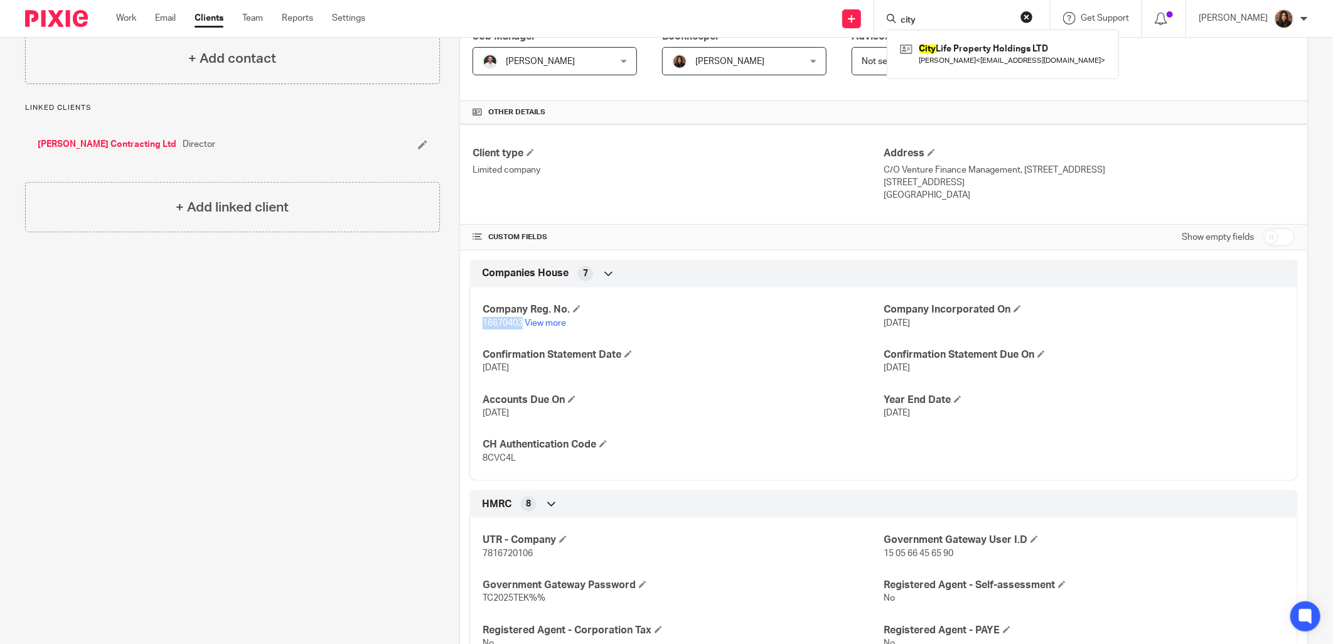
drag, startPoint x: 480, startPoint y: 322, endPoint x: 520, endPoint y: 325, distance: 40.3
click at [520, 325] on p "16670403 View more" at bounding box center [683, 323] width 401 height 13
copy span "16670403"
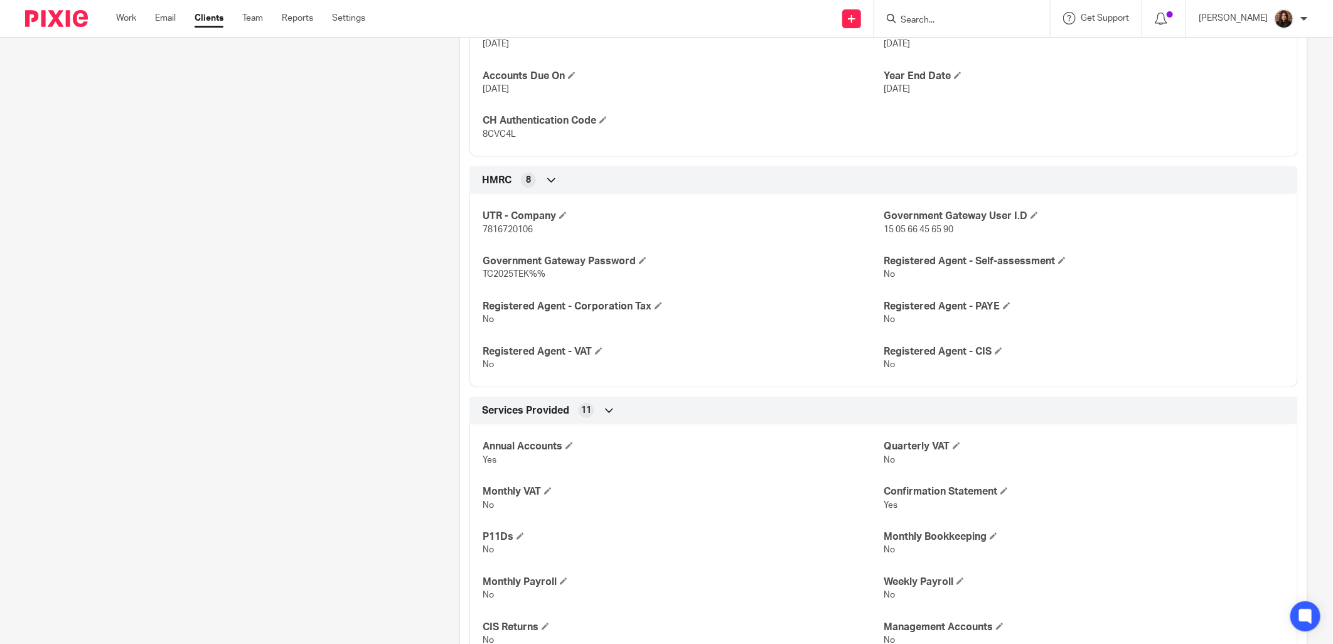
scroll to position [581, 0]
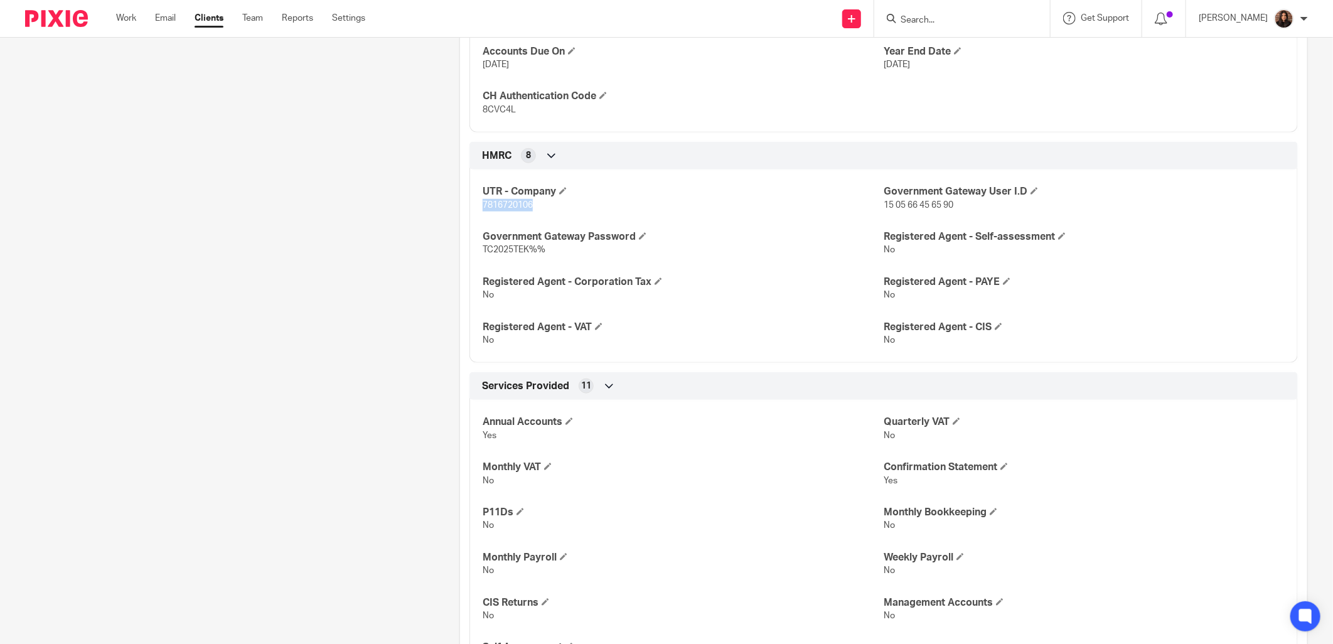
drag, startPoint x: 530, startPoint y: 204, endPoint x: 478, endPoint y: 201, distance: 52.2
click at [478, 201] on div "UTR - Company 7816720106 Government Gateway User I.D 15 05 66 45 65 90 Governme…" at bounding box center [884, 261] width 829 height 203
copy span "7816720106"
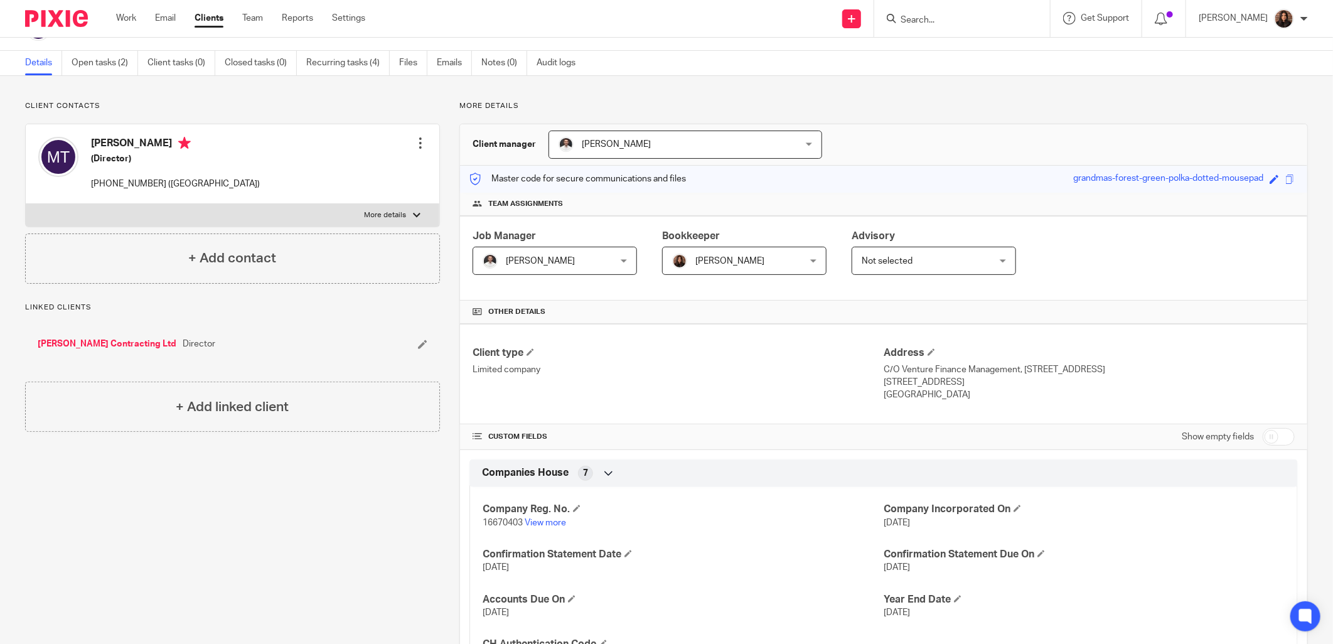
scroll to position [0, 0]
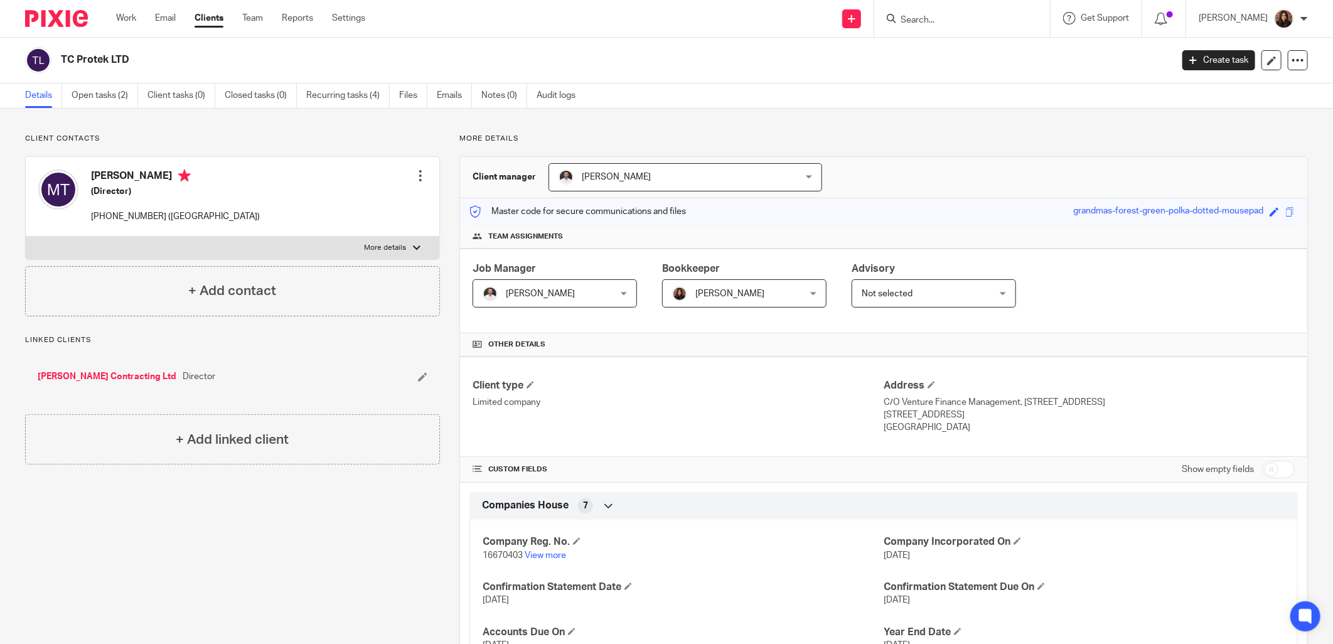
click at [292, 250] on label "More details" at bounding box center [233, 248] width 414 height 23
click at [26, 237] on input "More details" at bounding box center [25, 236] width 1 height 1
checkbox input "true"
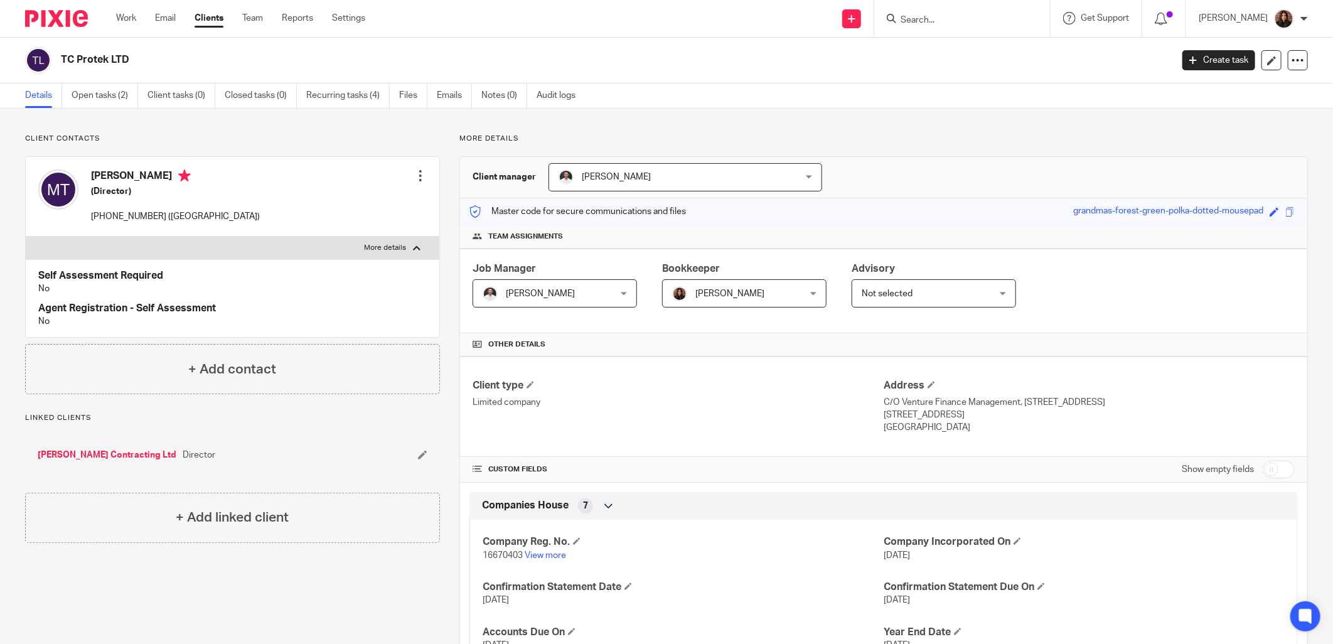
click at [944, 20] on input "Search" at bounding box center [956, 20] width 113 height 11
click at [929, 23] on input "Search" at bounding box center [956, 20] width 113 height 11
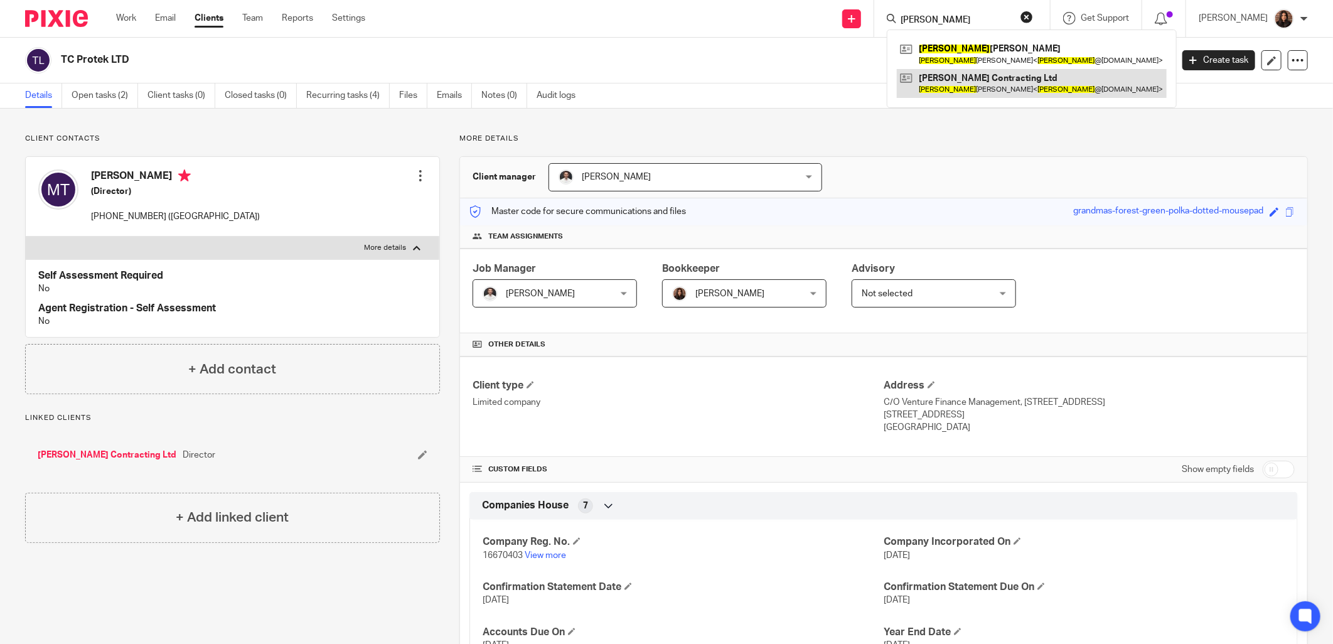
type input "marcus"
drag, startPoint x: 995, startPoint y: 83, endPoint x: 982, endPoint y: 84, distance: 12.6
click at [996, 83] on link at bounding box center [1032, 83] width 270 height 29
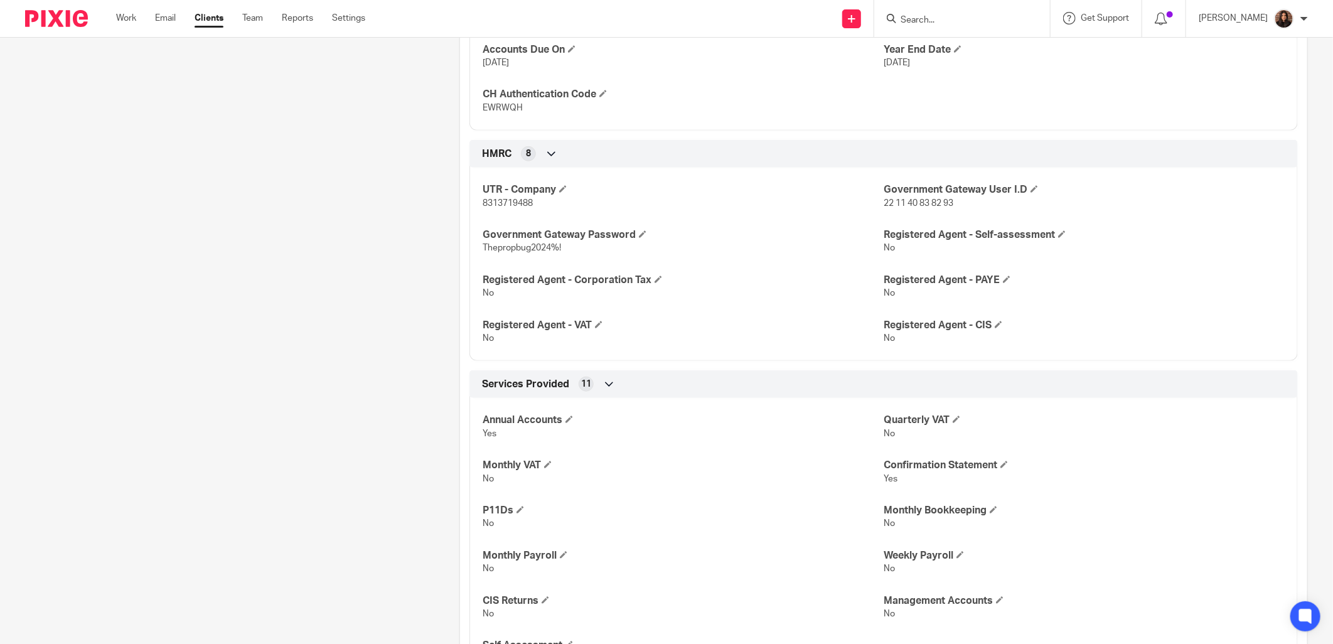
scroll to position [656, 0]
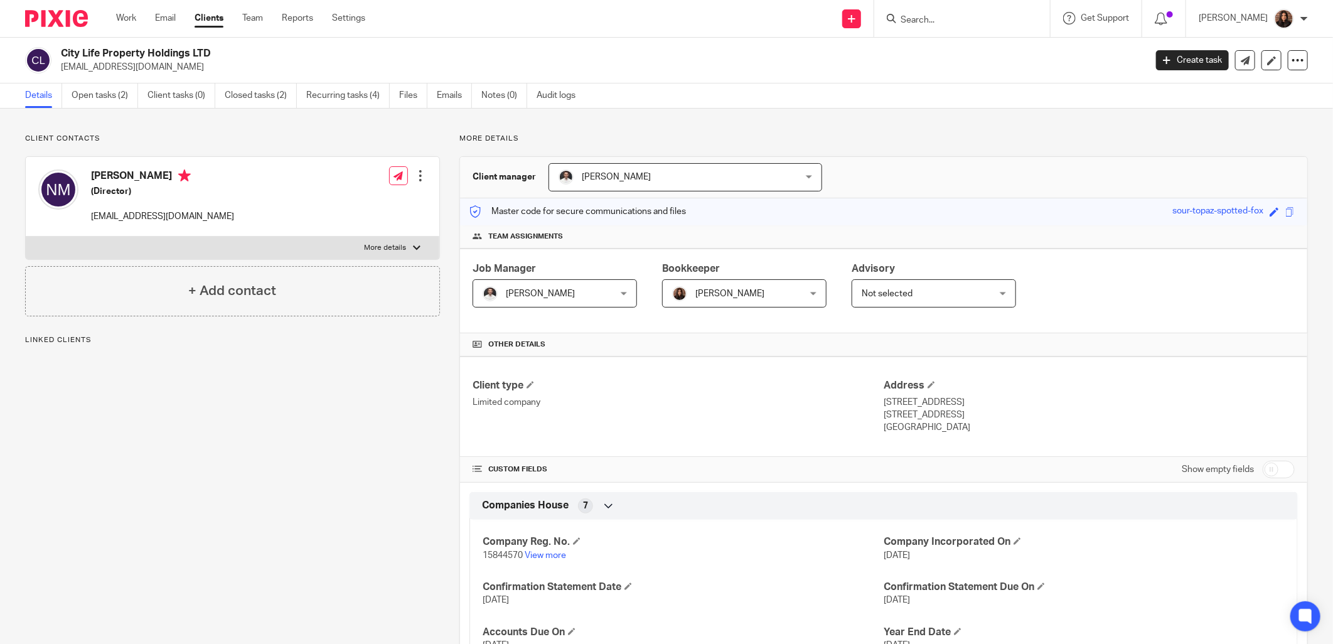
scroll to position [232, 0]
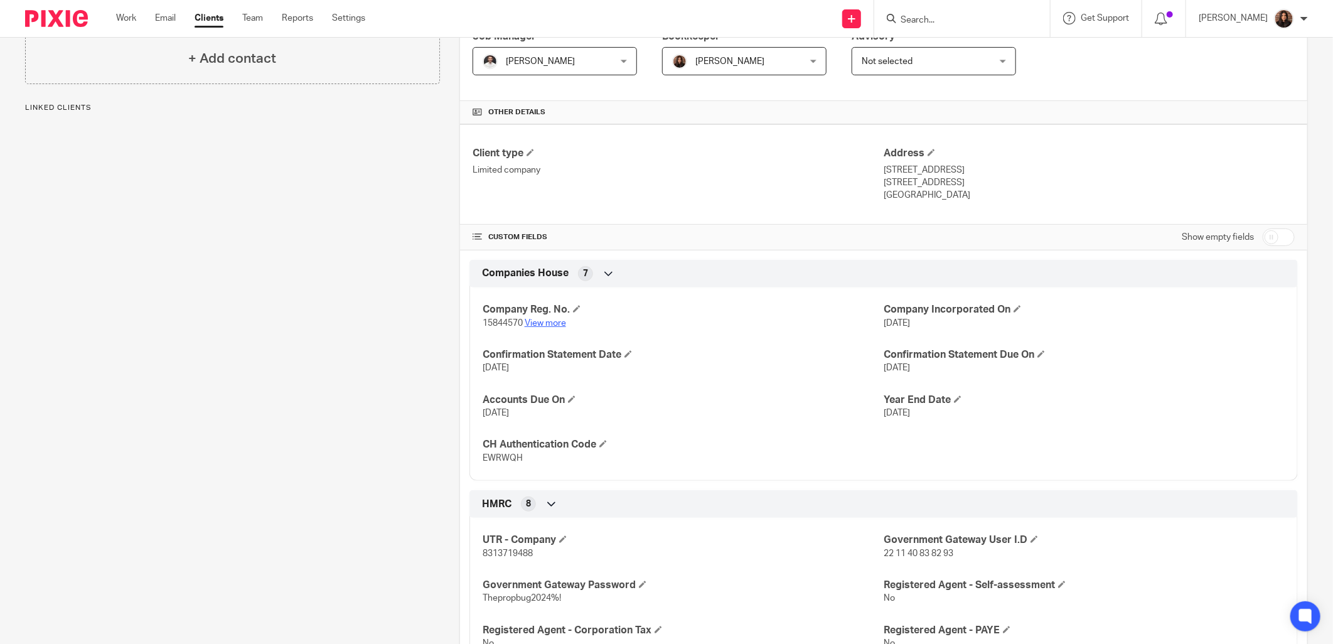
click at [546, 319] on link "View more" at bounding box center [545, 323] width 41 height 9
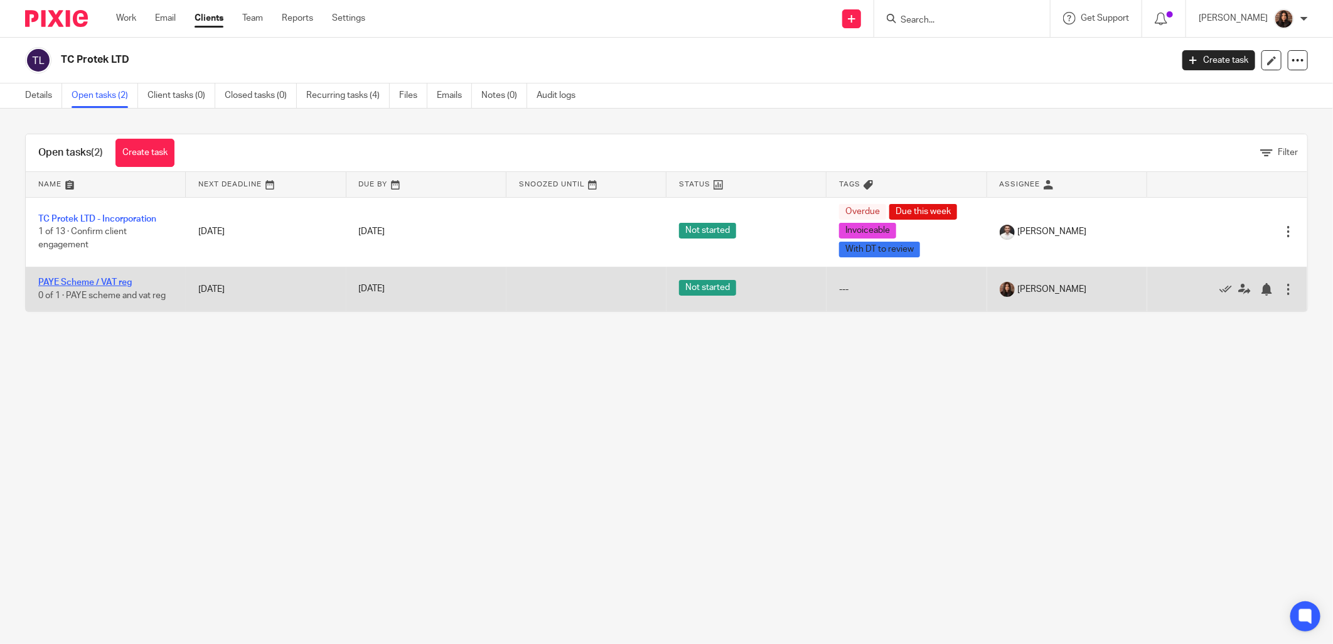
drag, startPoint x: 90, startPoint y: 213, endPoint x: 55, endPoint y: 280, distance: 75.3
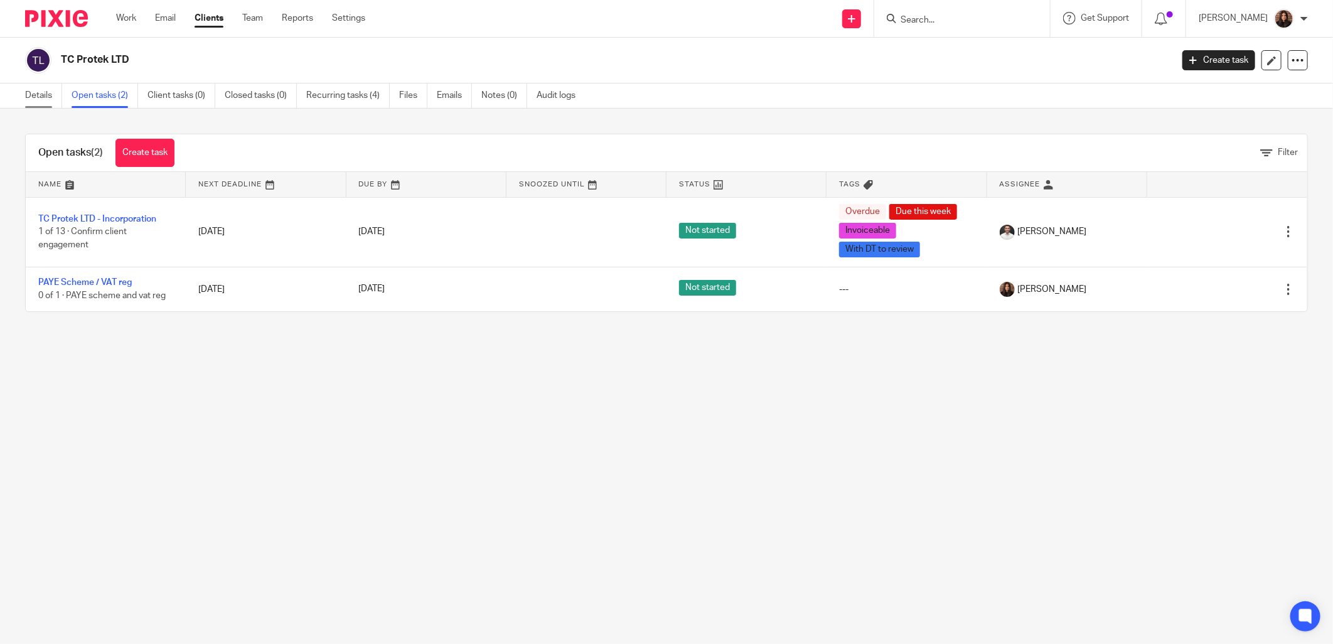
click at [46, 96] on link "Details" at bounding box center [43, 95] width 37 height 24
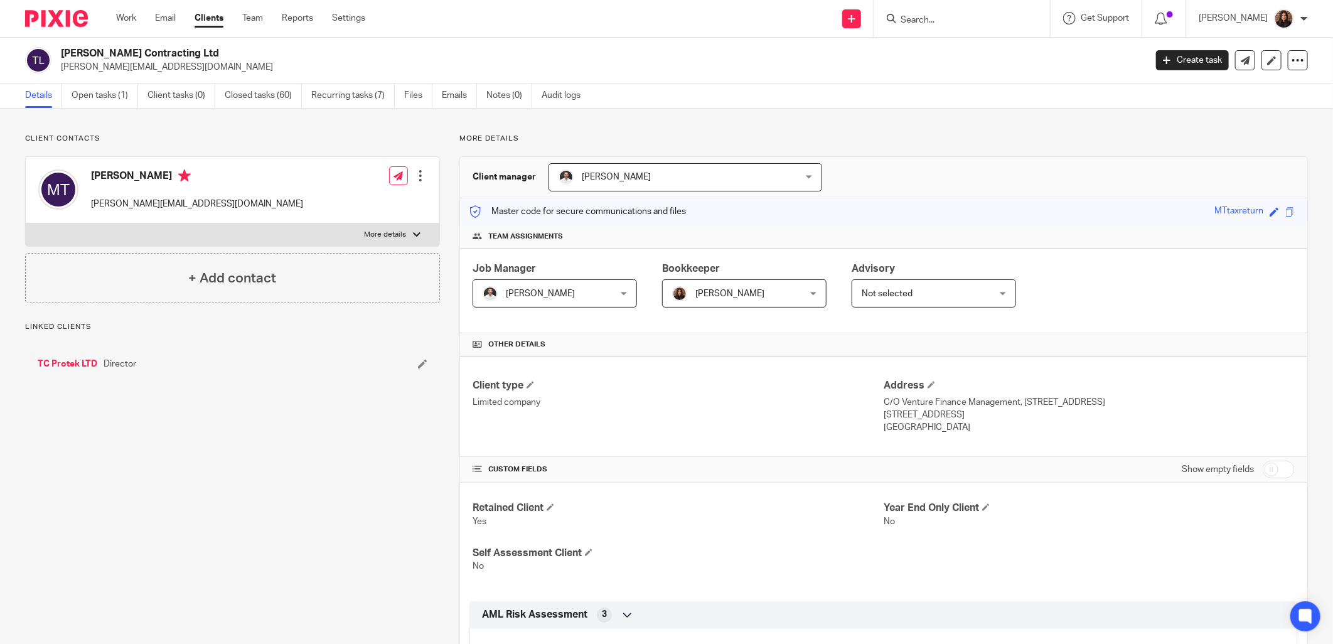
click at [191, 230] on label "More details" at bounding box center [233, 234] width 414 height 23
click at [26, 223] on input "More details" at bounding box center [25, 223] width 1 height 1
checkbox input "true"
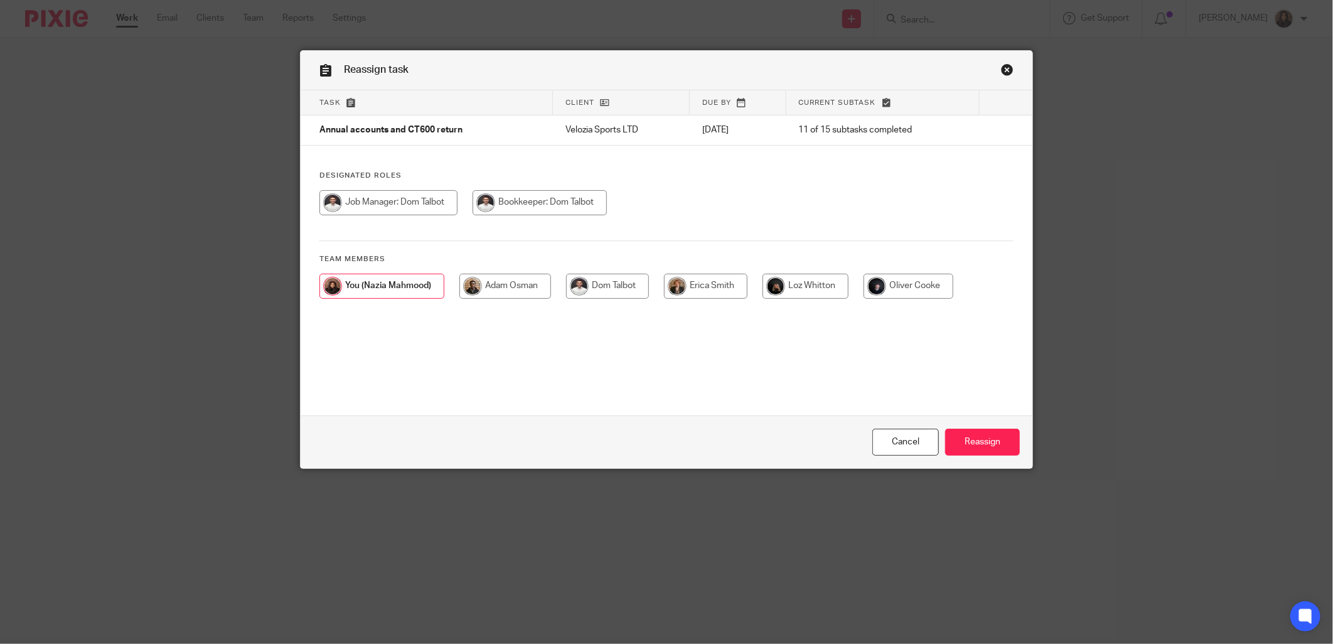
click at [905, 282] on input "radio" at bounding box center [909, 286] width 90 height 25
radio input "true"
click at [980, 440] on input "Reassign" at bounding box center [982, 442] width 75 height 27
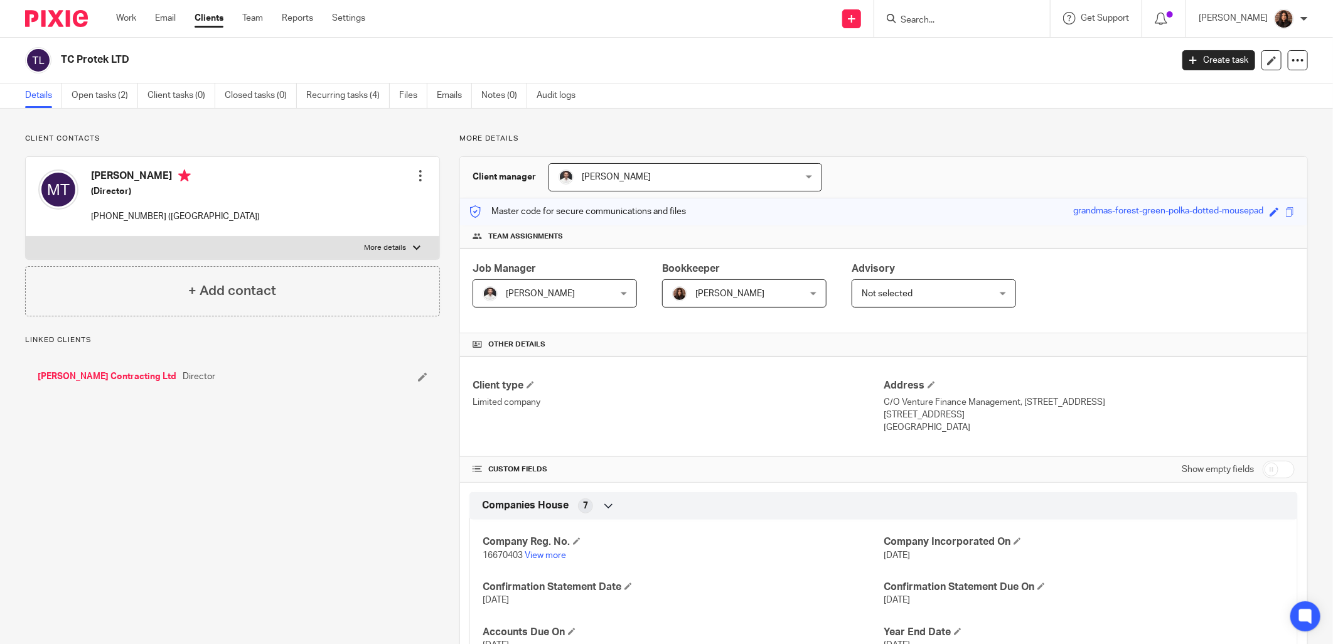
scroll to position [116, 0]
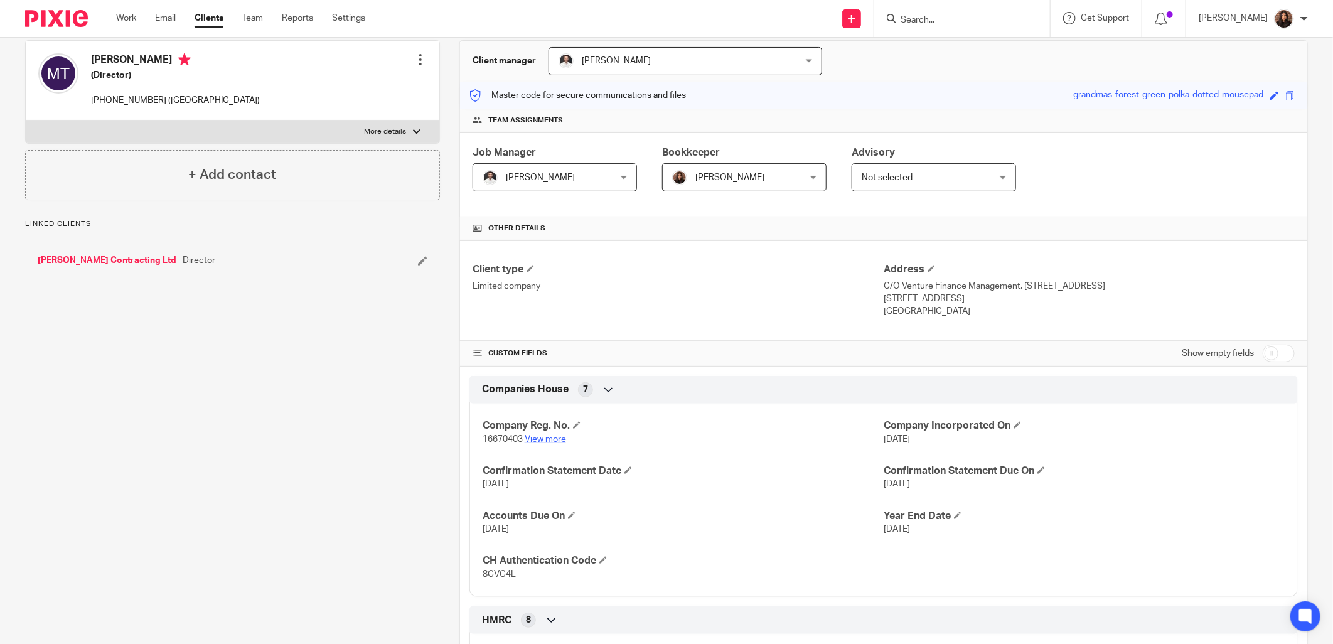
click at [532, 440] on link "View more" at bounding box center [545, 439] width 41 height 9
click at [932, 20] on input "Search" at bounding box center [956, 20] width 113 height 11
type input "townse"
click at [943, 45] on link at bounding box center [1033, 54] width 272 height 29
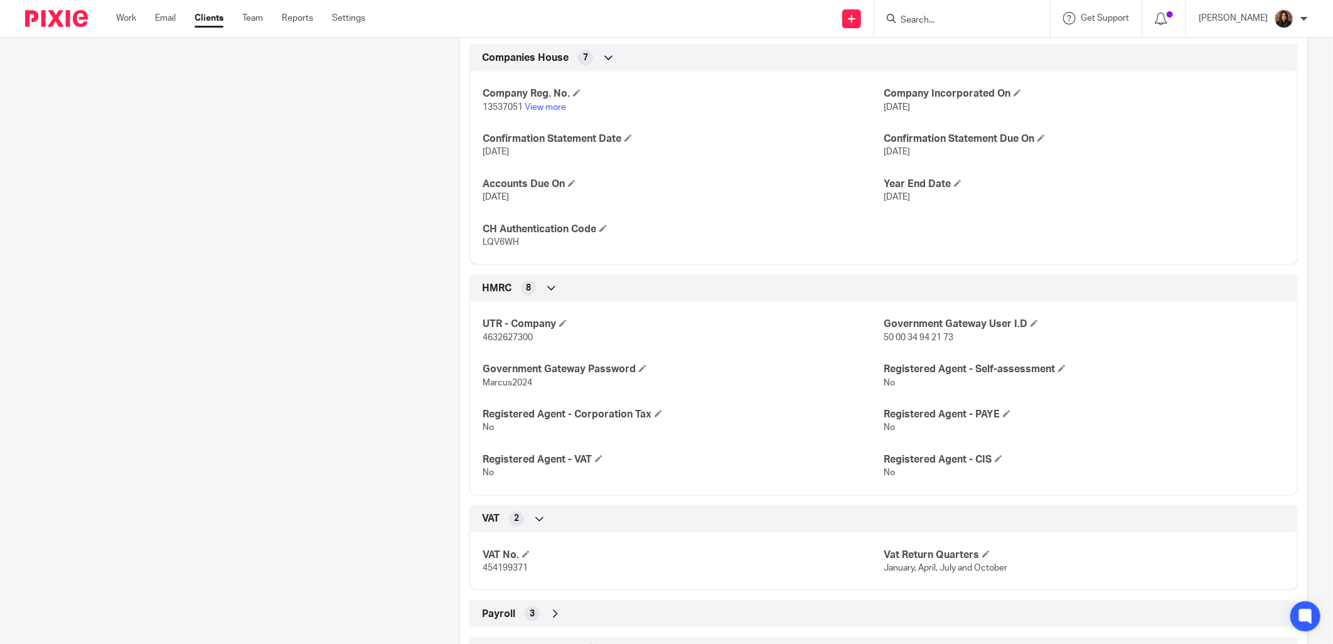
scroll to position [930, 0]
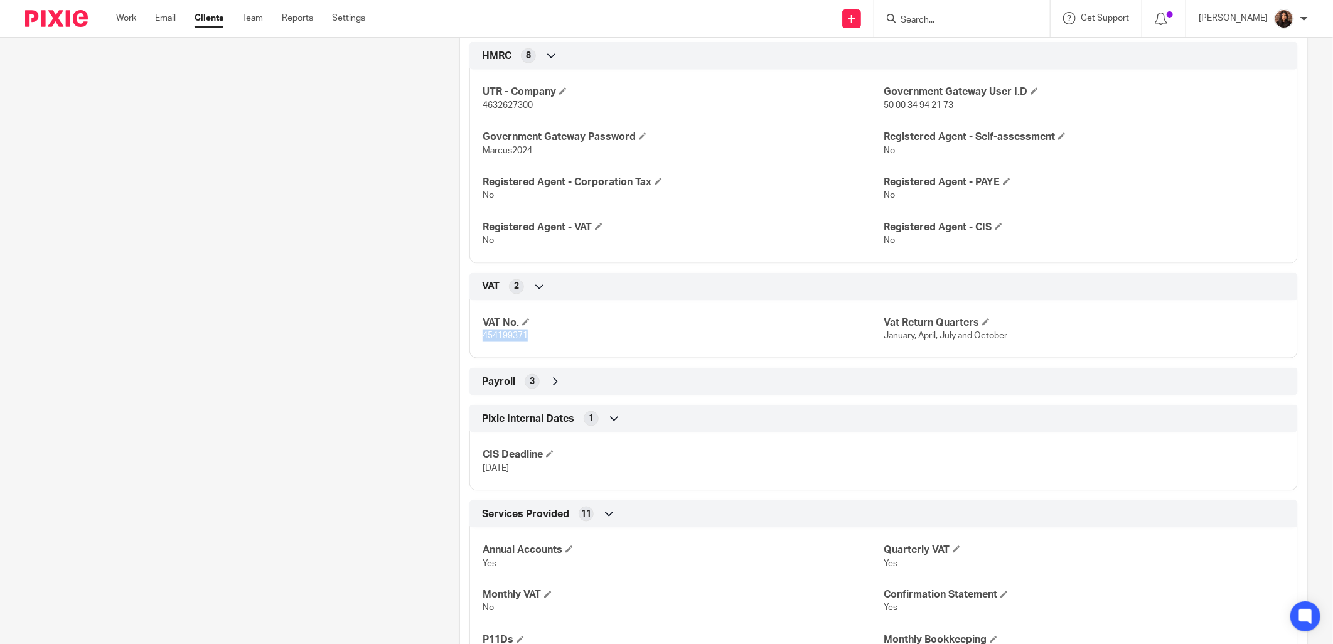
drag, startPoint x: 528, startPoint y: 337, endPoint x: 477, endPoint y: 335, distance: 50.9
click at [477, 335] on div "VAT No. 454199371 Vat Return Quarters January, April, July and October" at bounding box center [884, 325] width 829 height 68
copy span "454199371"
